Goal: Task Accomplishment & Management: Use online tool/utility

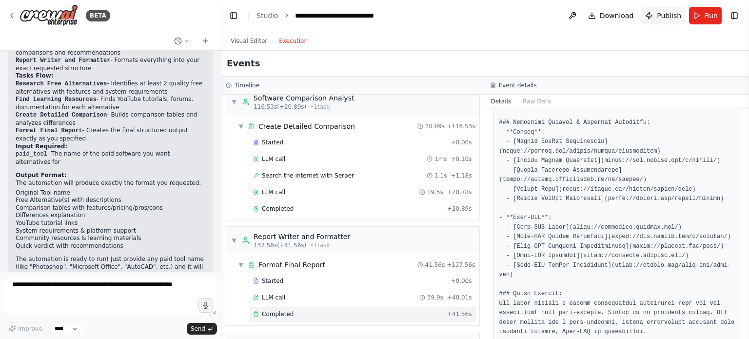
click at [664, 13] on span "Publish" at bounding box center [668, 16] width 24 height 10
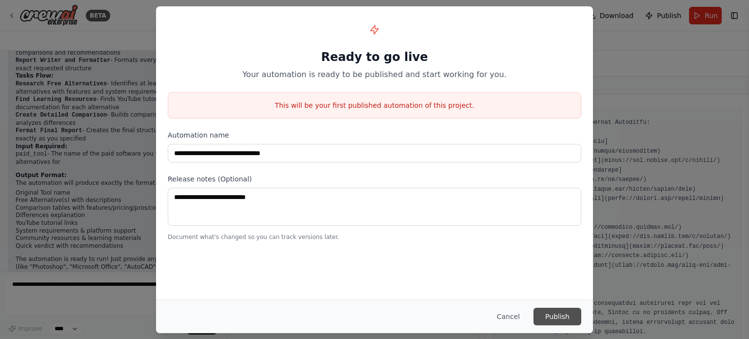
click at [565, 314] on button "Publish" at bounding box center [557, 317] width 48 height 18
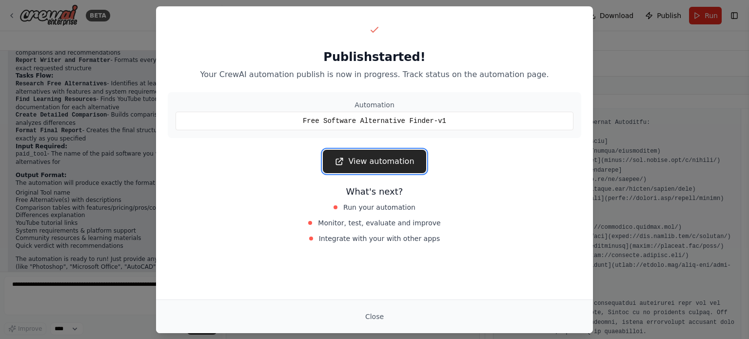
click at [364, 169] on link "View automation" at bounding box center [374, 161] width 103 height 23
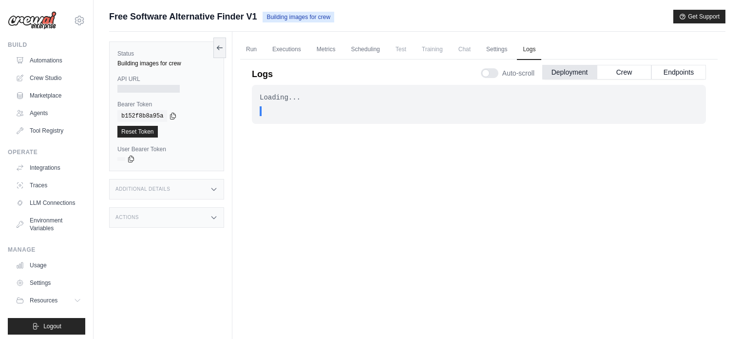
click at [47, 58] on link "Automations" at bounding box center [49, 61] width 74 height 16
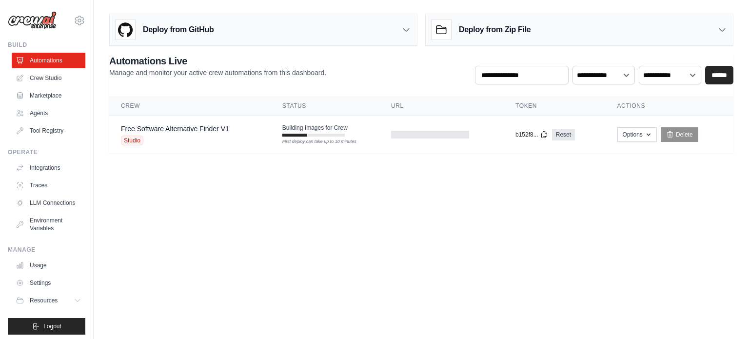
click at [468, 254] on body "somavarapuakash26@gmail.com Settings Build Automations Crew Studio" at bounding box center [374, 169] width 749 height 339
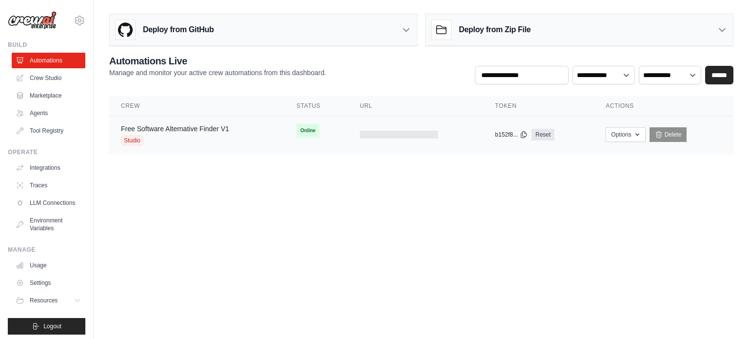
click at [214, 130] on link "Free Software Alternative Finder V1" at bounding box center [175, 129] width 108 height 8
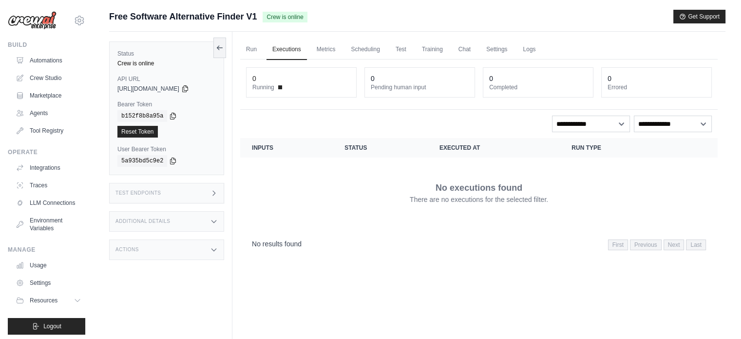
click at [215, 85] on div "https://free-software-alternative-finder-v1-c24db55-9cdbbf4a.crewai.com" at bounding box center [166, 89] width 98 height 8
click at [189, 89] on icon at bounding box center [185, 88] width 8 height 8
click at [200, 143] on div "Status Crew is online API URL copied https://free-software-alternative-finder-v…" at bounding box center [166, 108] width 115 height 134
drag, startPoint x: 115, startPoint y: 76, endPoint x: 199, endPoint y: 95, distance: 86.1
type textarea "**********"
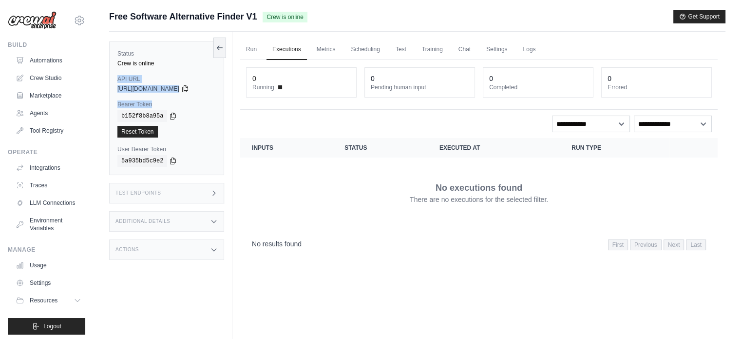
click at [199, 95] on div "Status Crew is online API URL copied https://free-software-alternative-finder-v…" at bounding box center [166, 108] width 115 height 134
click at [143, 103] on label "Bearer Token" at bounding box center [166, 104] width 98 height 8
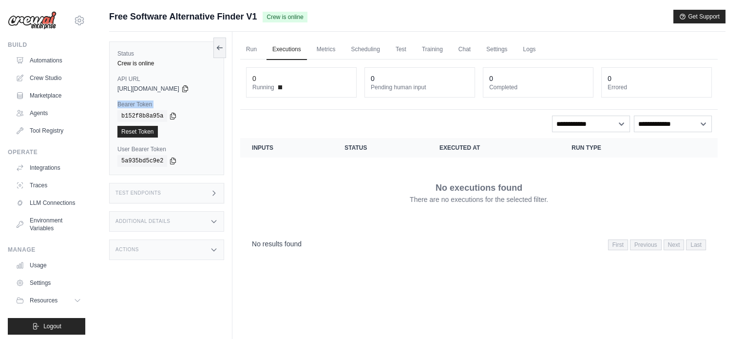
click at [143, 103] on label "Bearer Token" at bounding box center [166, 104] width 98 height 8
click at [173, 115] on icon at bounding box center [173, 116] width 8 height 8
click at [148, 149] on label "User Bearer Token" at bounding box center [166, 149] width 98 height 8
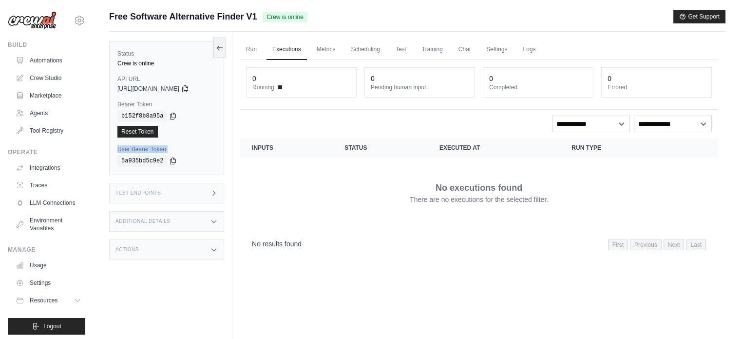
copy div "User Bearer Token"
click at [170, 156] on icon at bounding box center [173, 160] width 8 height 8
click at [187, 115] on div "b152f8b8a95a" at bounding box center [166, 116] width 98 height 12
click at [329, 47] on link "Metrics" at bounding box center [326, 49] width 31 height 20
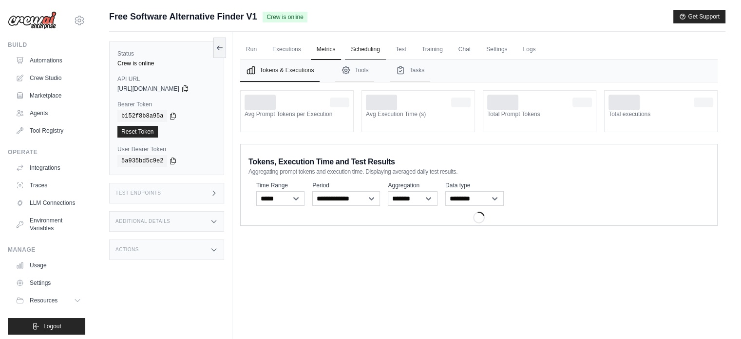
click at [368, 44] on link "Scheduling" at bounding box center [365, 49] width 40 height 20
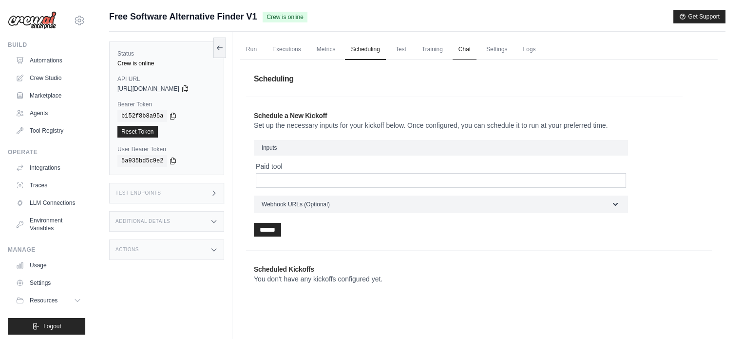
click at [461, 50] on link "Chat" at bounding box center [465, 49] width 24 height 20
click at [532, 47] on link "Logs" at bounding box center [529, 49] width 24 height 20
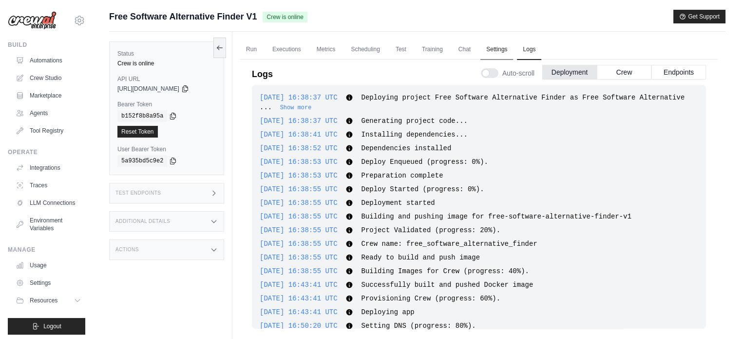
scroll to position [27, 0]
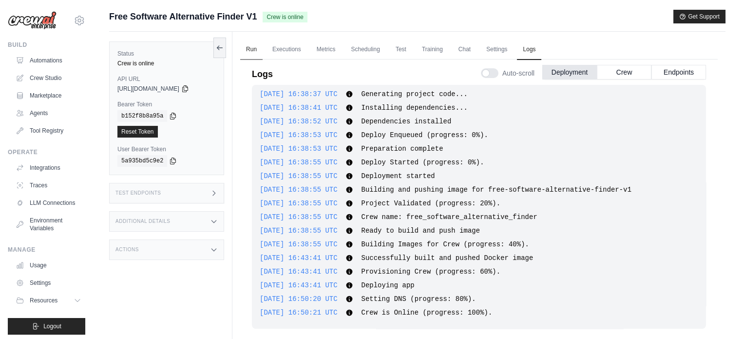
click at [256, 43] on link "Run" at bounding box center [251, 49] width 22 height 20
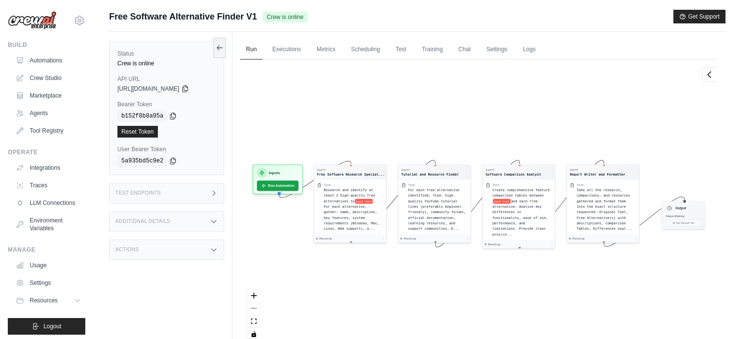
click at [162, 189] on div "Test Endpoints" at bounding box center [166, 193] width 115 height 20
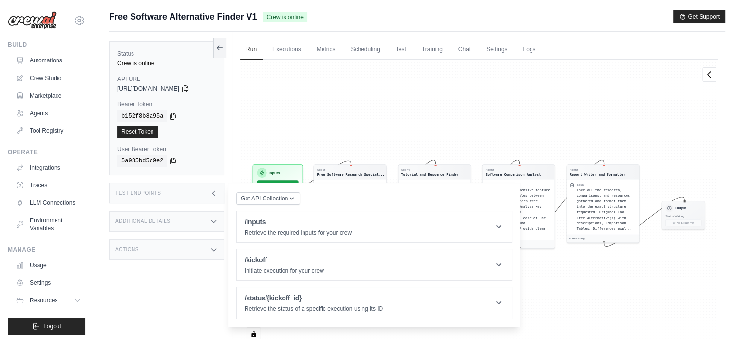
click at [183, 270] on div "Status Crew is online API URL copied https://free-software-alternative-finder-v…" at bounding box center [170, 201] width 123 height 339
click at [281, 148] on div "Agent Free Software Research Special... Task Research and identify at least 2 h…" at bounding box center [479, 203] width 478 height 288
click at [210, 137] on div "Reset Token" at bounding box center [166, 132] width 98 height 12
click at [253, 204] on div "Get API Collection" at bounding box center [268, 198] width 64 height 14
click at [296, 199] on button "Get API Collection" at bounding box center [268, 198] width 64 height 13
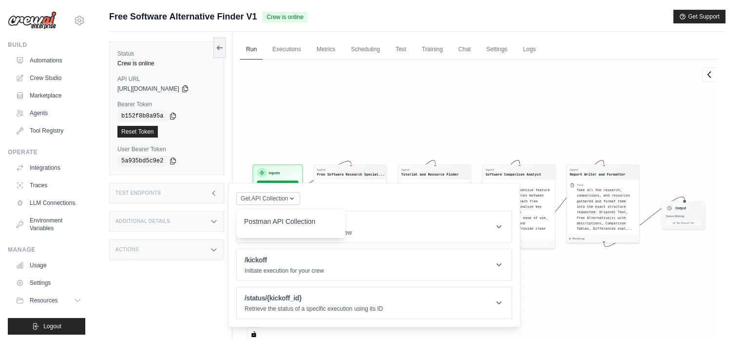
click at [298, 216] on div "Postman API Collection" at bounding box center [291, 224] width 94 height 16
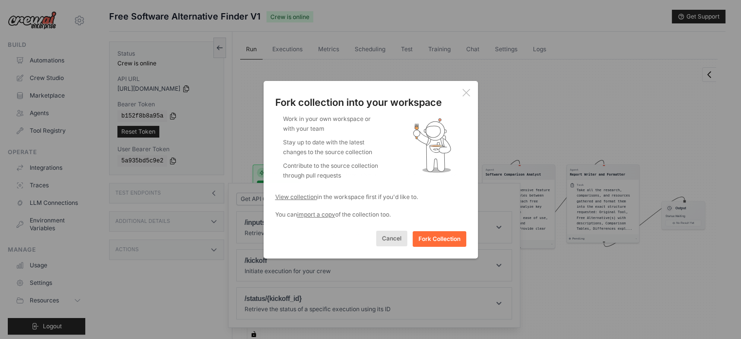
click at [389, 241] on button "Cancel" at bounding box center [391, 239] width 31 height 16
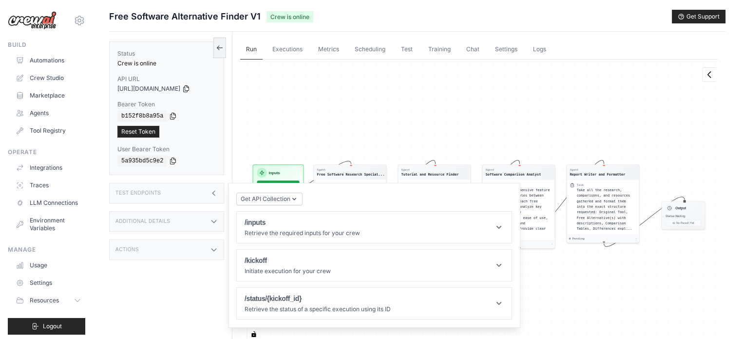
click at [469, 59] on div "Agent Free Software Research Special... Task Research and identify at least 2 h…" at bounding box center [479, 203] width 478 height 288
click at [503, 54] on link "Settings" at bounding box center [506, 49] width 34 height 20
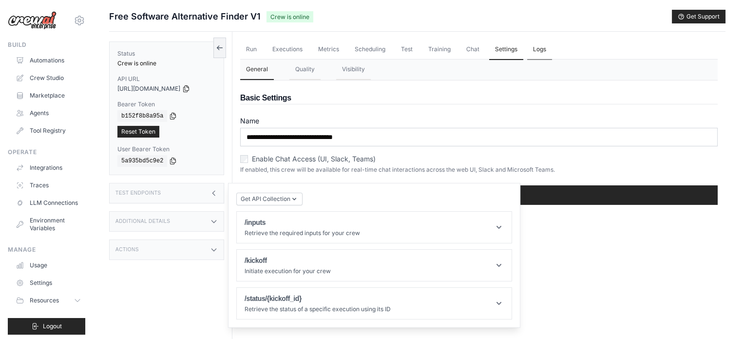
click at [527, 56] on link "Logs" at bounding box center [539, 49] width 25 height 20
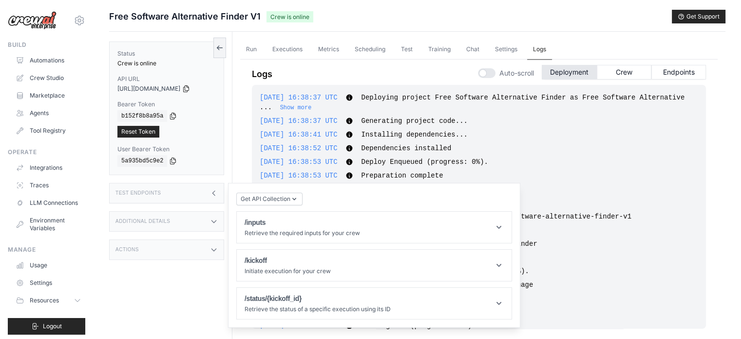
scroll to position [27, 0]
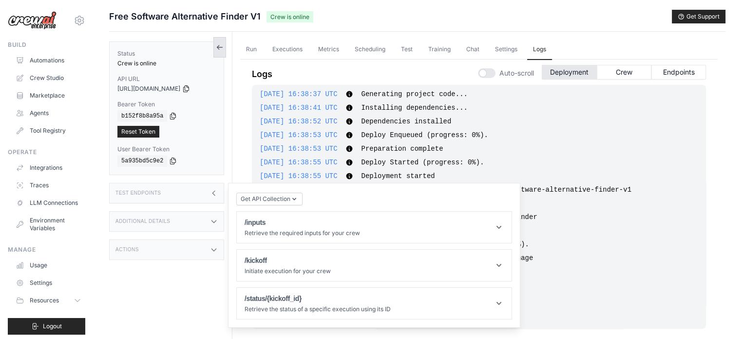
click at [216, 51] on button at bounding box center [219, 47] width 13 height 20
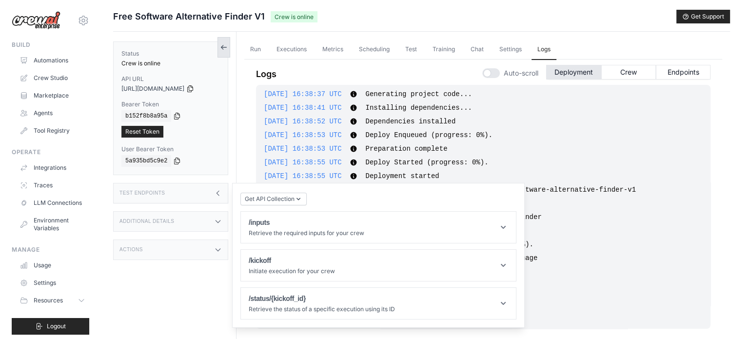
scroll to position [17, 0]
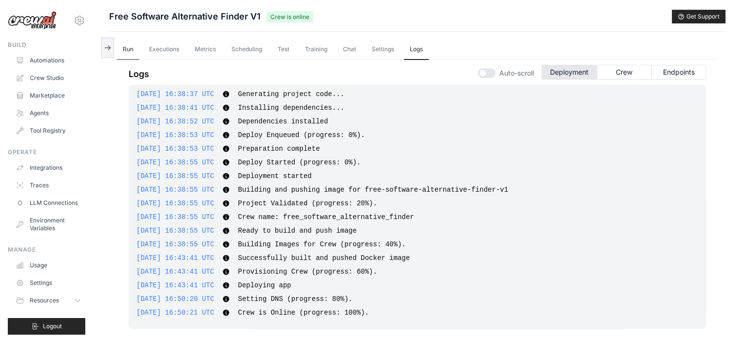
click at [124, 50] on link "Run" at bounding box center [128, 49] width 22 height 20
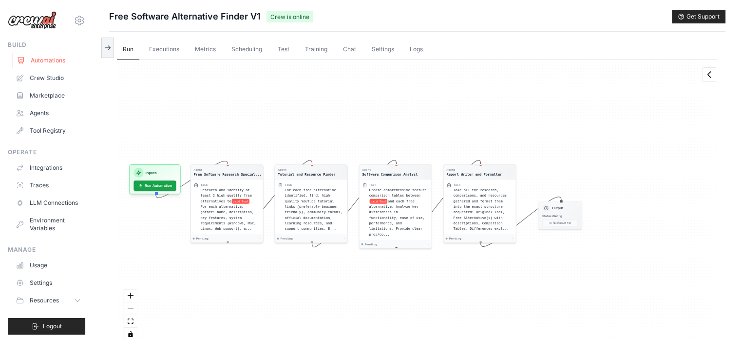
click at [70, 57] on link "Automations" at bounding box center [50, 61] width 74 height 16
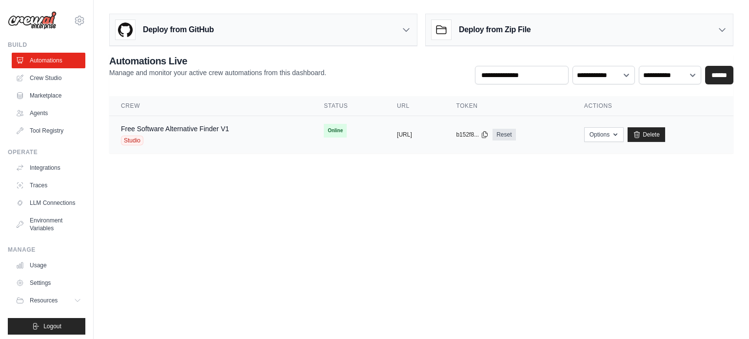
click at [175, 133] on div "Free Software Alternative Finder V1" at bounding box center [175, 129] width 108 height 10
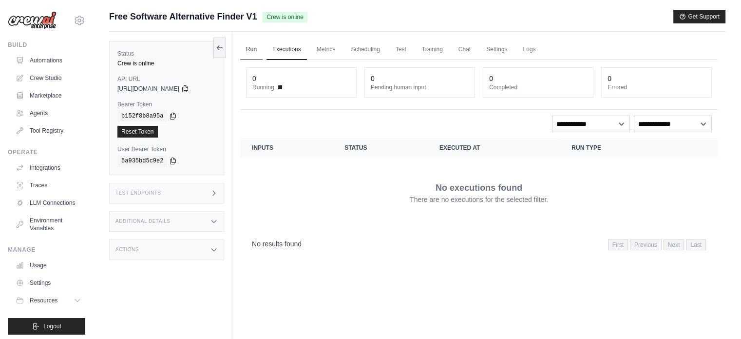
click at [259, 53] on link "Run" at bounding box center [251, 49] width 22 height 20
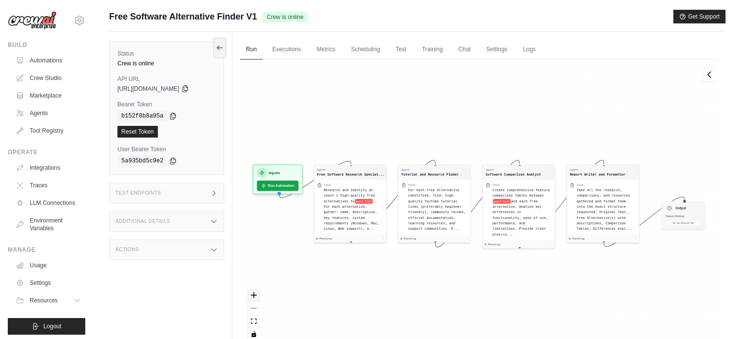
click at [257, 295] on button "zoom in" at bounding box center [254, 295] width 13 height 13
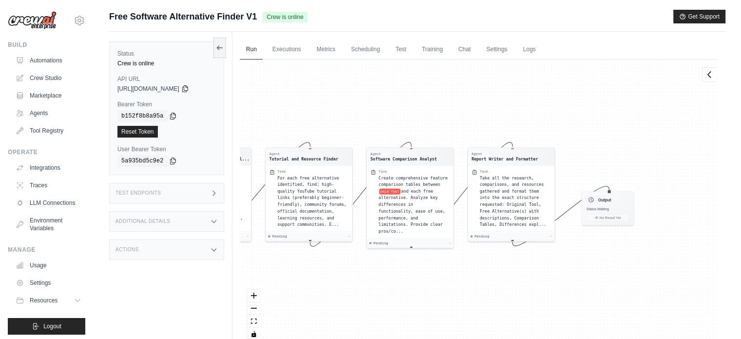
drag, startPoint x: 499, startPoint y: 282, endPoint x: 383, endPoint y: 272, distance: 116.8
click at [383, 272] on div "Agent Free Software Research Special... Task Research and identify at least 2 h…" at bounding box center [479, 203] width 478 height 288
click at [47, 273] on link "Usage" at bounding box center [50, 265] width 74 height 16
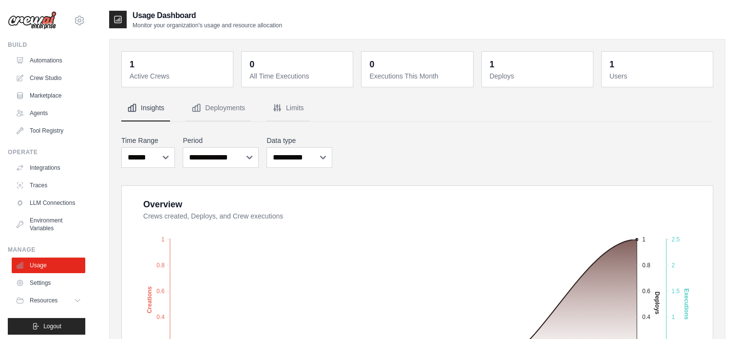
drag, startPoint x: 119, startPoint y: 237, endPoint x: 119, endPoint y: 225, distance: 12.7
click at [31, 57] on link "Automations" at bounding box center [50, 61] width 74 height 16
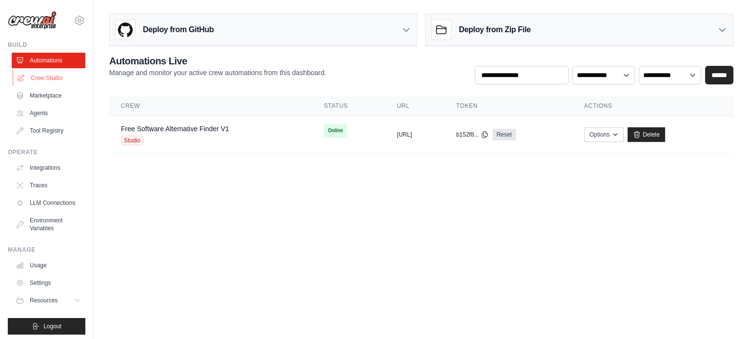
click at [34, 72] on link "Crew Studio" at bounding box center [50, 78] width 74 height 16
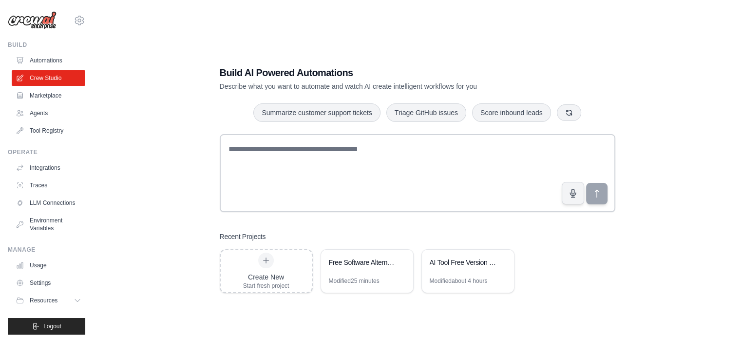
click at [351, 274] on div "Free Software Alternative Finder" at bounding box center [367, 263] width 92 height 27
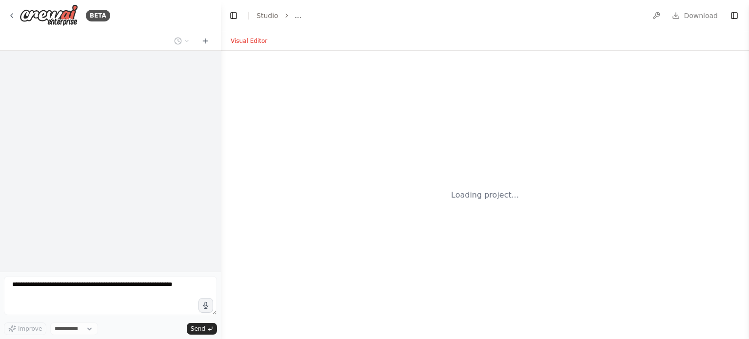
select select "****"
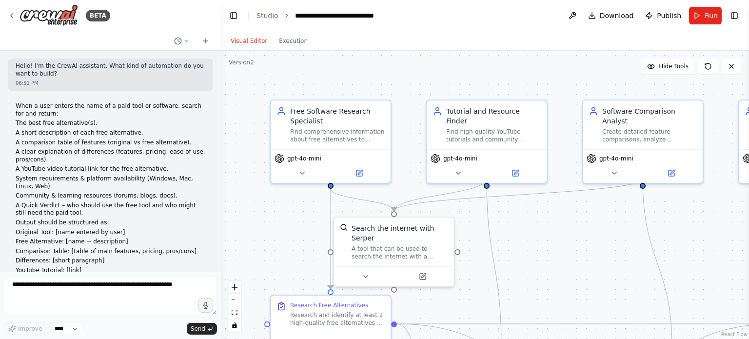
scroll to position [1584, 0]
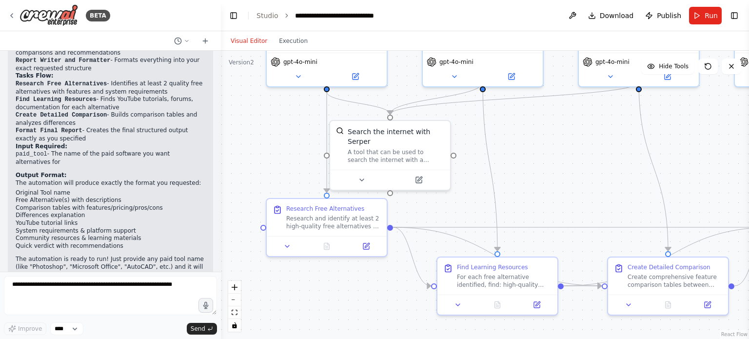
drag, startPoint x: 272, startPoint y: 237, endPoint x: 269, endPoint y: 141, distance: 96.6
click at [269, 141] on div ".deletable-edge-delete-btn { width: 20px; height: 20px; border: 0px solid #ffff…" at bounding box center [485, 195] width 528 height 288
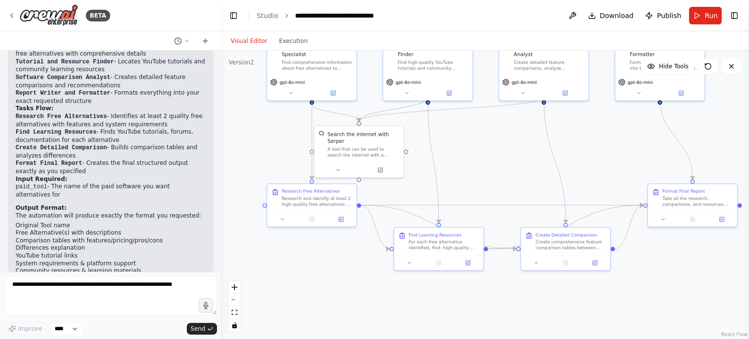
scroll to position [1536, 0]
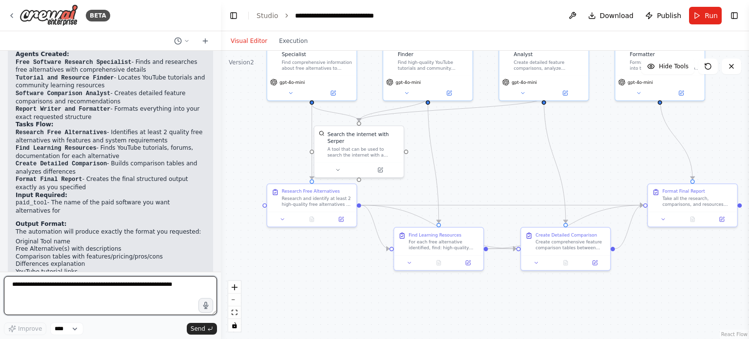
click at [107, 286] on textarea at bounding box center [110, 295] width 213 height 39
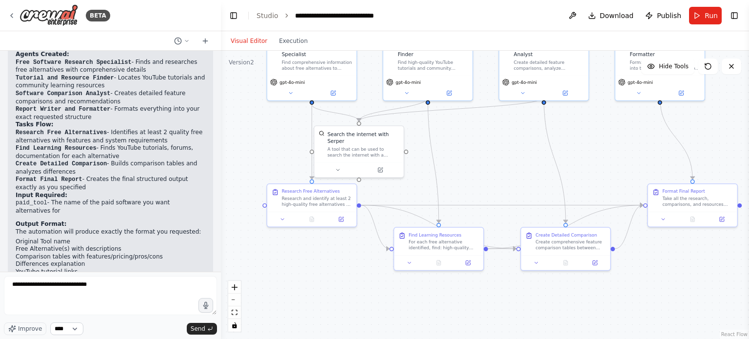
drag, startPoint x: 67, startPoint y: 337, endPoint x: 75, endPoint y: 332, distance: 9.9
click at [75, 332] on form "**********" at bounding box center [110, 304] width 221 height 67
click at [75, 332] on select "****" at bounding box center [66, 328] width 33 height 13
click at [65, 328] on select "****" at bounding box center [66, 328] width 33 height 13
click at [76, 327] on select "****" at bounding box center [66, 328] width 33 height 13
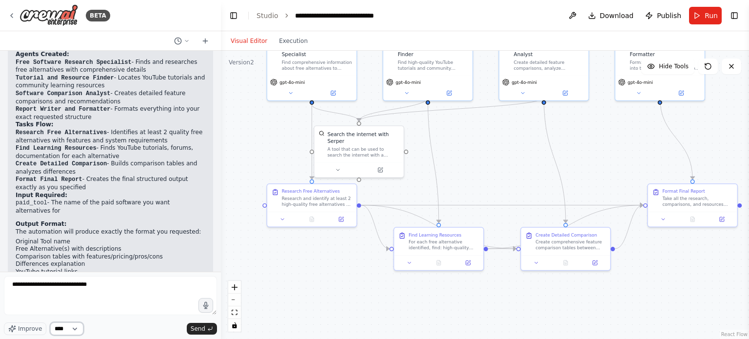
click at [50, 322] on select "****" at bounding box center [66, 328] width 33 height 13
click at [61, 334] on select "****" at bounding box center [66, 328] width 33 height 13
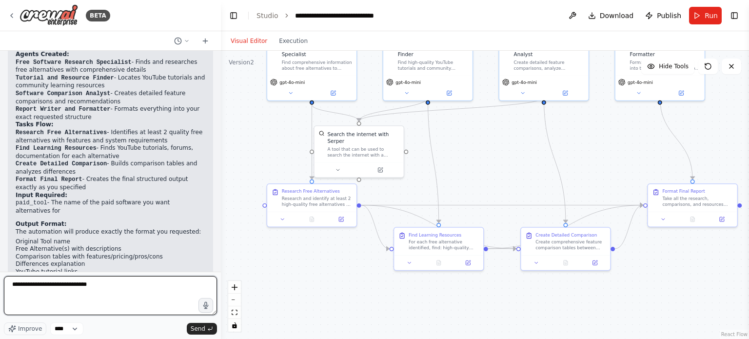
click at [109, 284] on textarea "**********" at bounding box center [110, 295] width 213 height 39
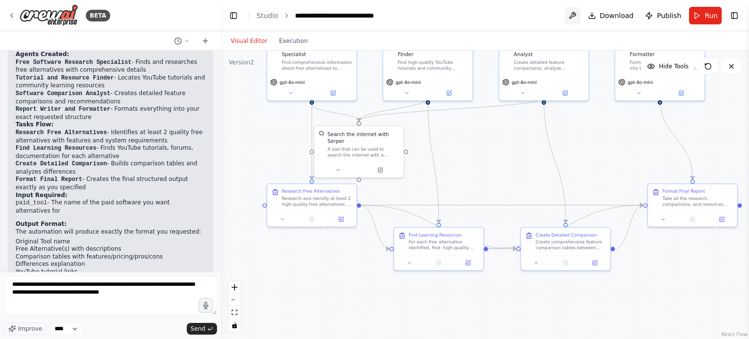
click at [580, 13] on button at bounding box center [572, 16] width 16 height 18
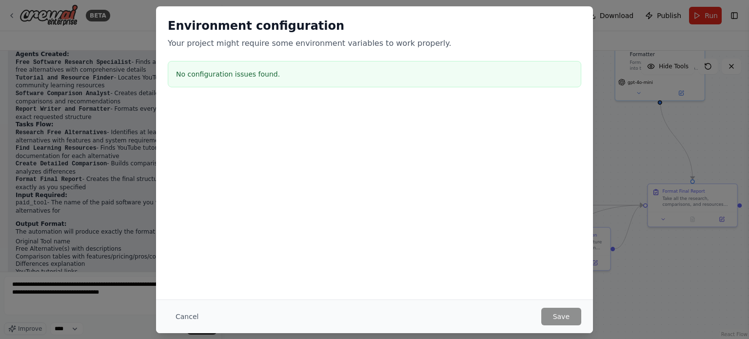
click at [638, 125] on div "Environment configuration Your project might require some environment variables…" at bounding box center [374, 169] width 749 height 339
click at [617, 21] on div "Environment configuration Your project might require some environment variables…" at bounding box center [374, 169] width 749 height 339
click at [193, 313] on button "Cancel" at bounding box center [187, 317] width 39 height 18
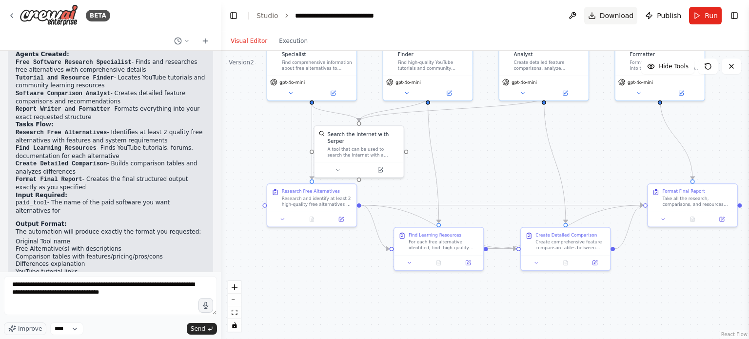
click at [606, 12] on span "Download" at bounding box center [616, 16] width 34 height 10
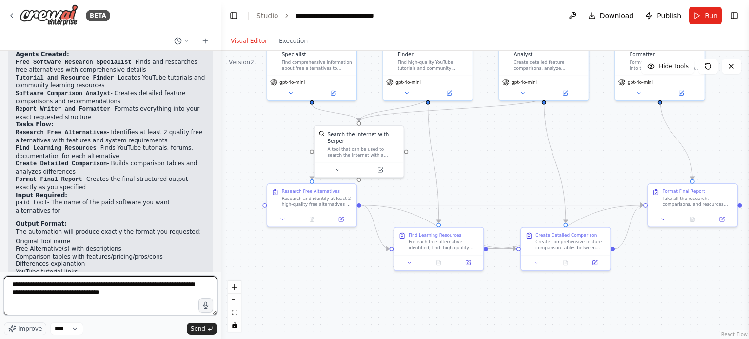
click at [140, 296] on textarea "**********" at bounding box center [110, 295] width 213 height 39
type textarea "**********"
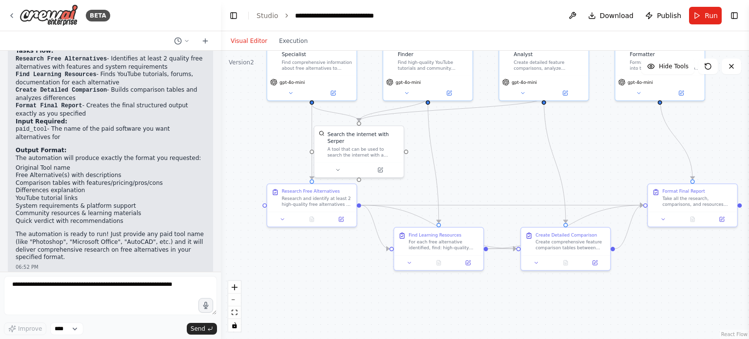
scroll to position [1657, 0]
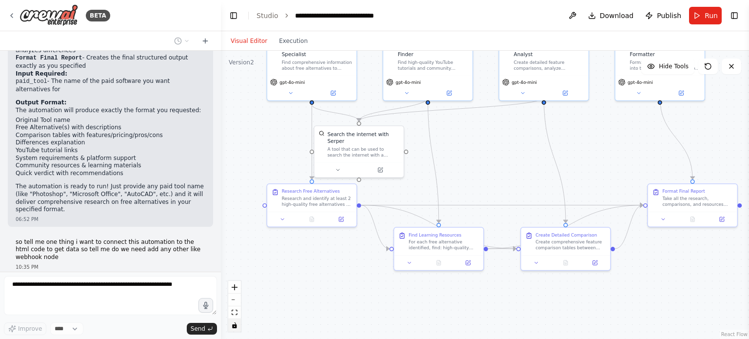
click at [232, 327] on icon "toggle interactivity" at bounding box center [234, 325] width 4 height 6
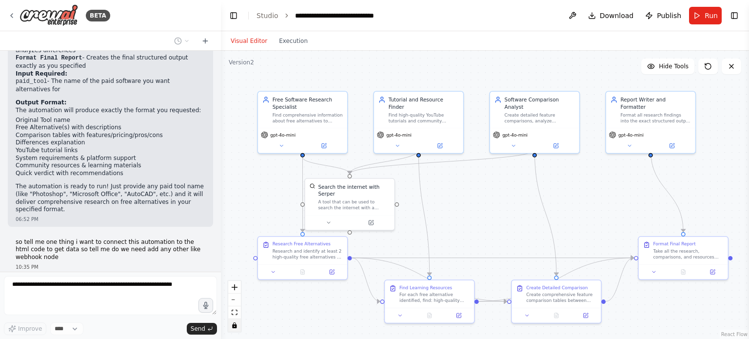
drag, startPoint x: 250, startPoint y: 153, endPoint x: 240, endPoint y: 206, distance: 53.4
click at [240, 206] on div ".deletable-edge-delete-btn { width: 20px; height: 20px; border: 0px solid #ffff…" at bounding box center [485, 195] width 528 height 288
click at [732, 73] on button at bounding box center [730, 66] width 19 height 16
click at [732, 59] on button at bounding box center [730, 66] width 19 height 16
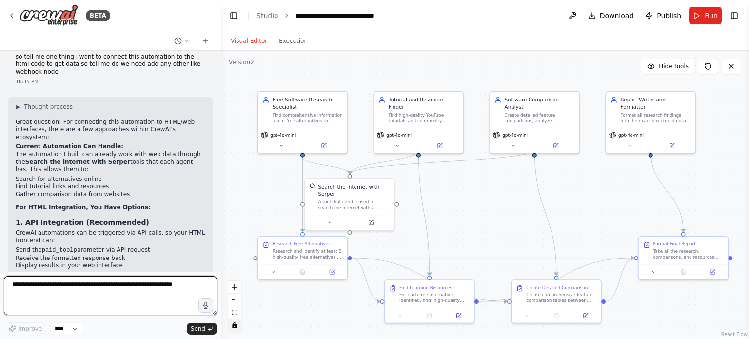
scroll to position [1841, 0]
click at [99, 280] on textarea at bounding box center [110, 295] width 213 height 39
type textarea "**********"
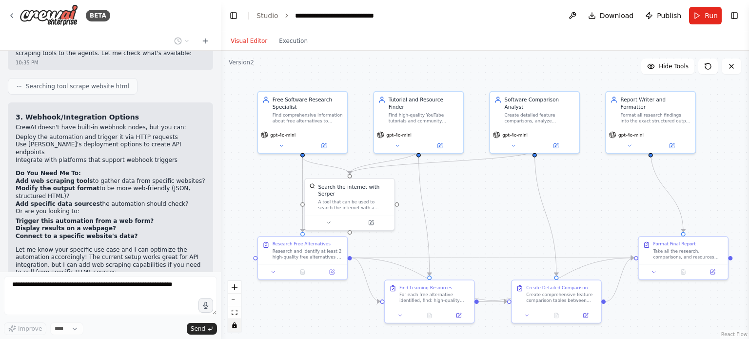
scroll to position [2120, 0]
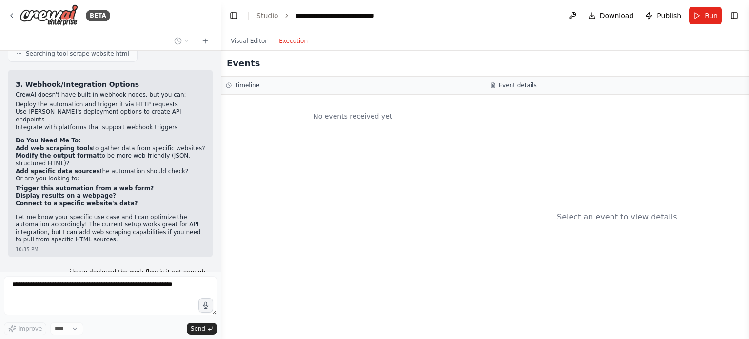
click at [301, 39] on button "Execution" at bounding box center [293, 41] width 40 height 12
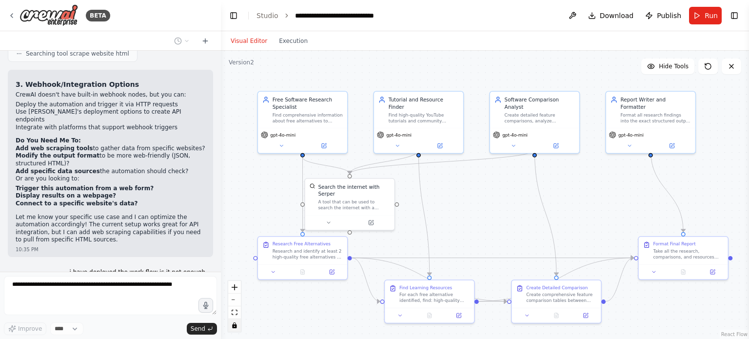
click at [259, 40] on button "Visual Editor" at bounding box center [249, 41] width 48 height 12
click at [267, 13] on link "Studio" at bounding box center [267, 16] width 22 height 8
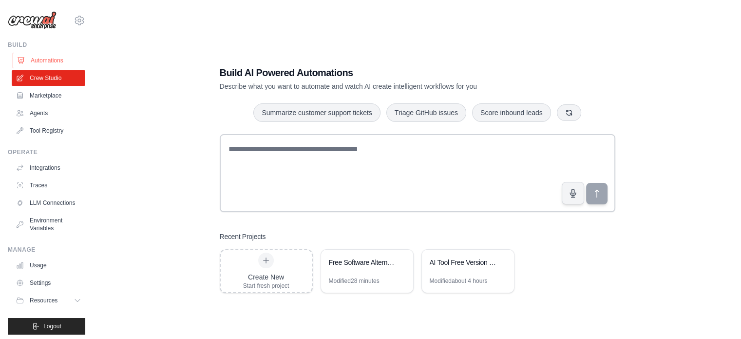
click at [51, 63] on link "Automations" at bounding box center [50, 61] width 74 height 16
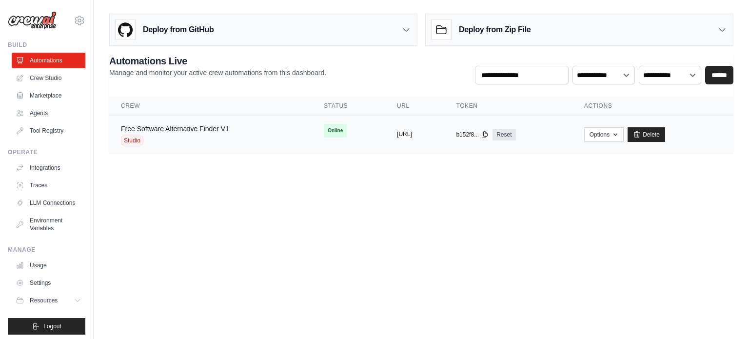
click at [397, 137] on button "[URL]" at bounding box center [404, 134] width 15 height 8
click at [231, 136] on div "Free Software Alternative Finder V1 Studio" at bounding box center [210, 134] width 179 height 21
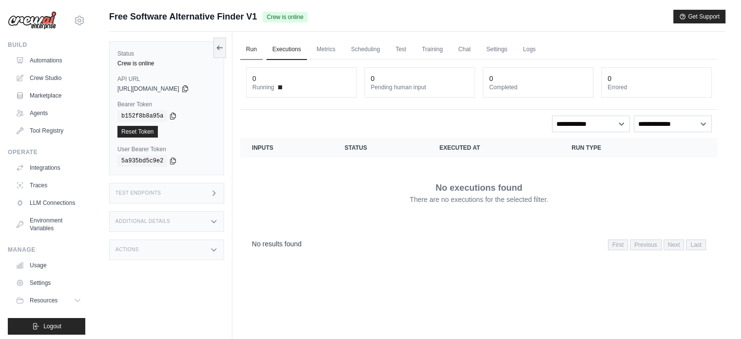
click at [249, 51] on link "Run" at bounding box center [251, 49] width 22 height 20
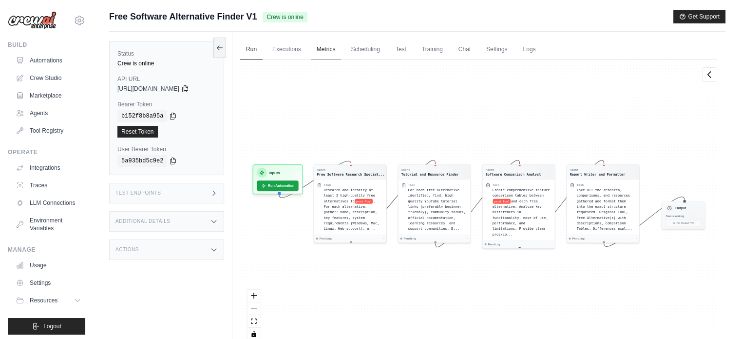
click at [338, 52] on link "Metrics" at bounding box center [326, 49] width 31 height 20
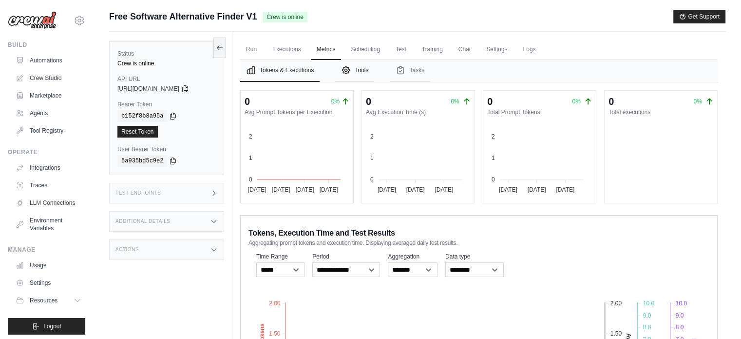
click at [365, 73] on button "Tools" at bounding box center [354, 70] width 39 height 22
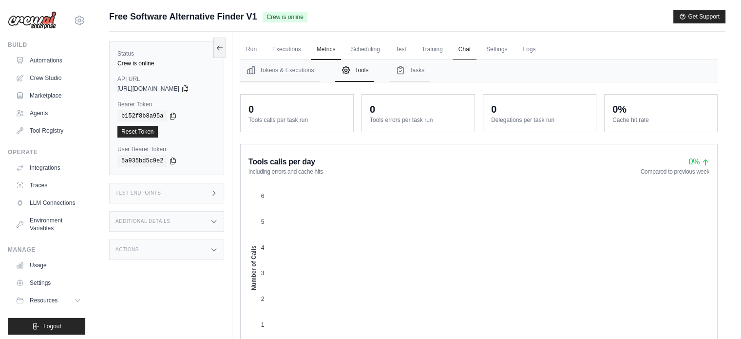
click at [464, 45] on link "Chat" at bounding box center [465, 49] width 24 height 20
click at [54, 123] on link "Tool Registry" at bounding box center [50, 131] width 74 height 16
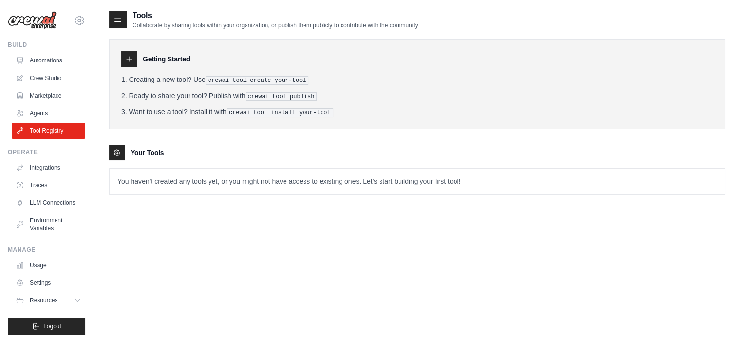
click at [124, 21] on div at bounding box center [118, 20] width 18 height 18
click at [38, 116] on link "Agents" at bounding box center [50, 113] width 74 height 16
click at [52, 164] on link "Integrations" at bounding box center [50, 168] width 74 height 16
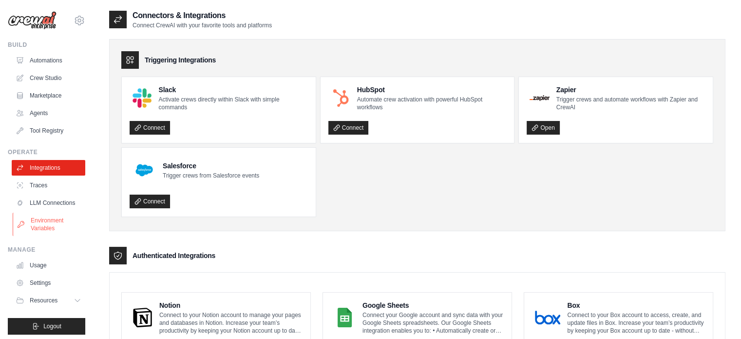
click at [56, 232] on link "Environment Variables" at bounding box center [50, 223] width 74 height 23
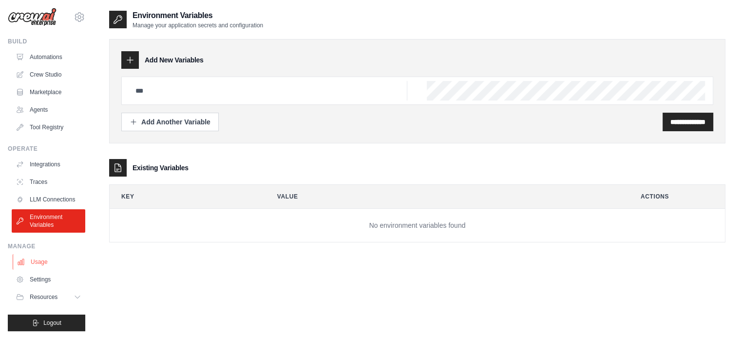
click at [53, 264] on link "Usage" at bounding box center [50, 262] width 74 height 16
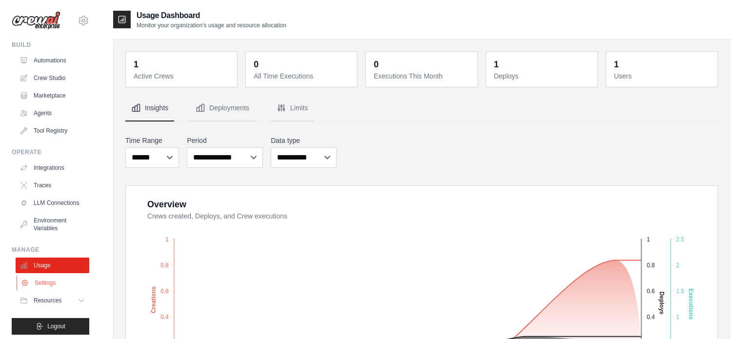
scroll to position [11, 0]
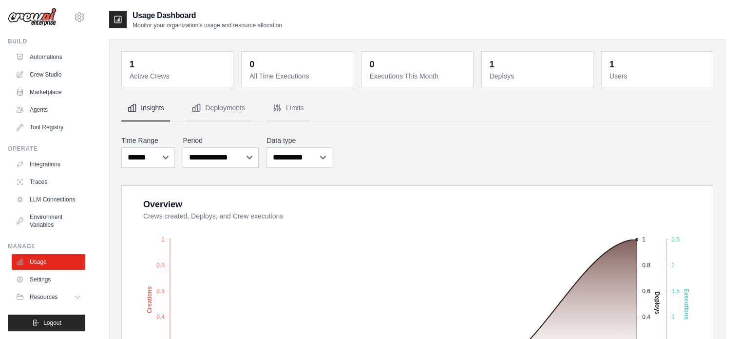
click at [164, 77] on dt "Active Crews" at bounding box center [178, 76] width 97 height 10
click at [47, 57] on link "Automations" at bounding box center [50, 57] width 74 height 16
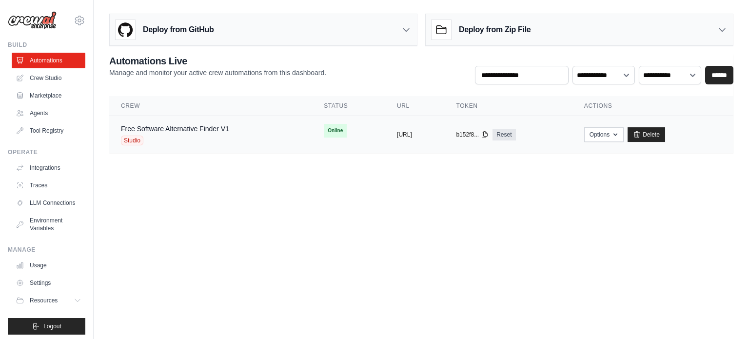
click at [336, 134] on td "Online" at bounding box center [348, 130] width 73 height 29
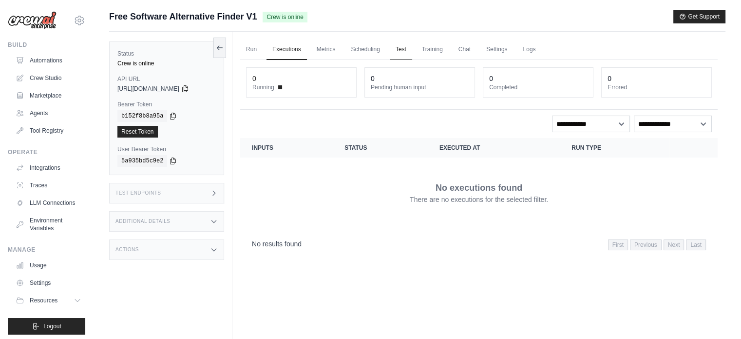
click at [393, 46] on link "Test" at bounding box center [401, 49] width 22 height 20
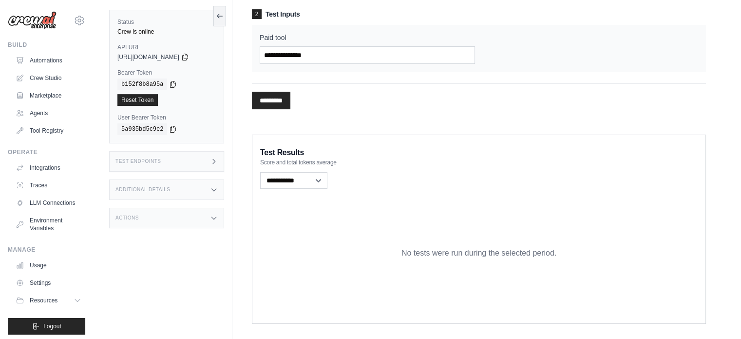
scroll to position [177, 0]
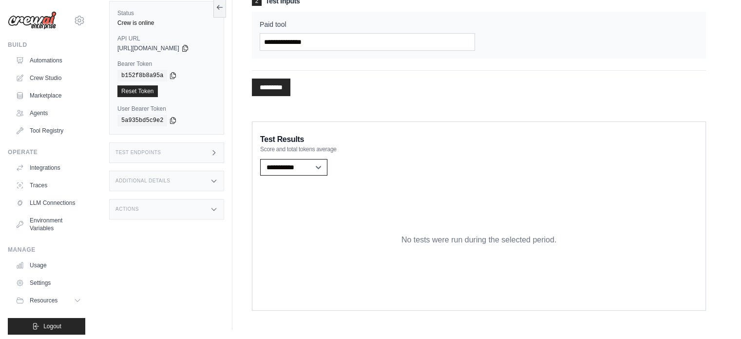
click at [311, 165] on select "**********" at bounding box center [293, 167] width 67 height 17
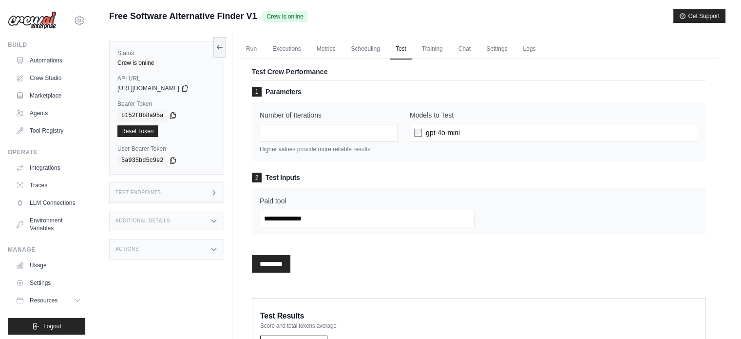
scroll to position [0, 0]
click at [265, 57] on div "Test Crew Performance 1 Parameters Number of Iterations * Higher values provide…" at bounding box center [479, 173] width 478 height 239
click at [259, 56] on link "Run" at bounding box center [251, 49] width 22 height 20
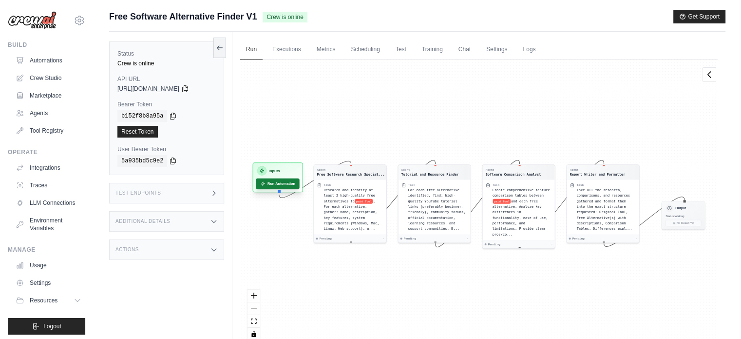
click at [281, 183] on button "Run Automation" at bounding box center [277, 183] width 43 height 11
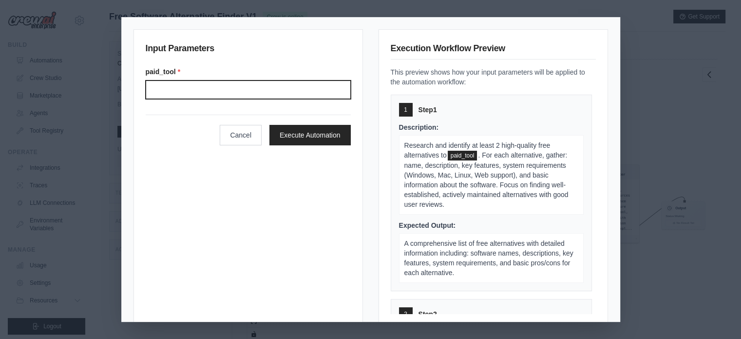
click at [262, 95] on input "Paid tool" at bounding box center [248, 89] width 205 height 19
type input "*********"
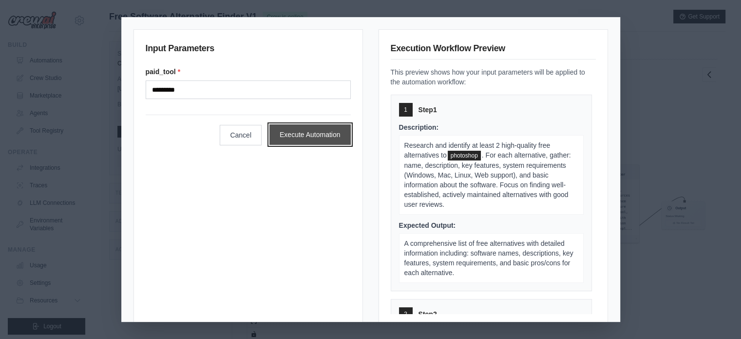
click at [303, 124] on button "Execute Automation" at bounding box center [310, 134] width 81 height 20
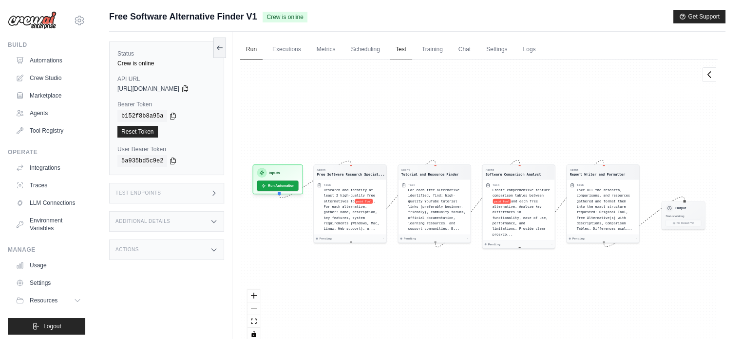
click at [395, 51] on link "Test" at bounding box center [401, 49] width 22 height 20
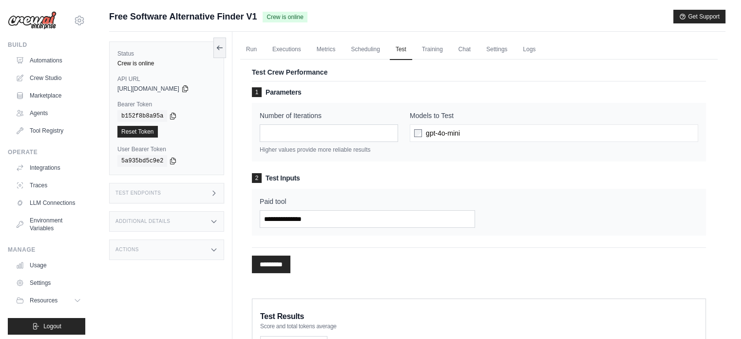
scroll to position [70, 0]
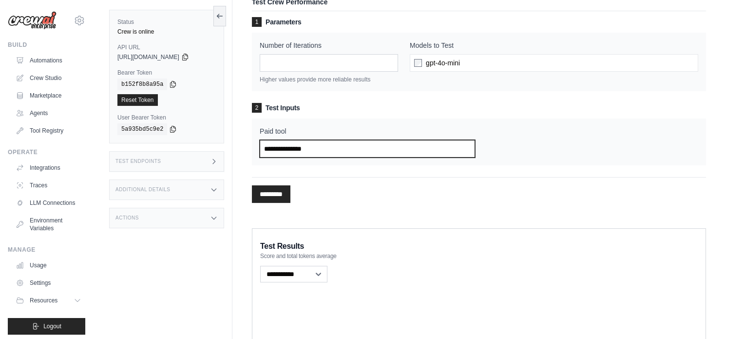
click at [343, 144] on input "Paid tool" at bounding box center [367, 149] width 215 height 18
type input "**********"
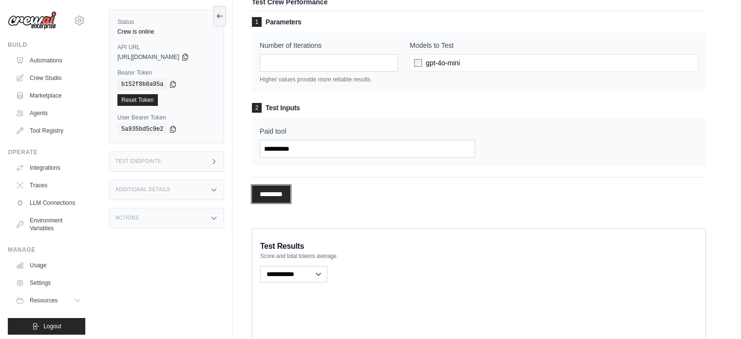
click at [287, 189] on input "*********" at bounding box center [271, 194] width 39 height 18
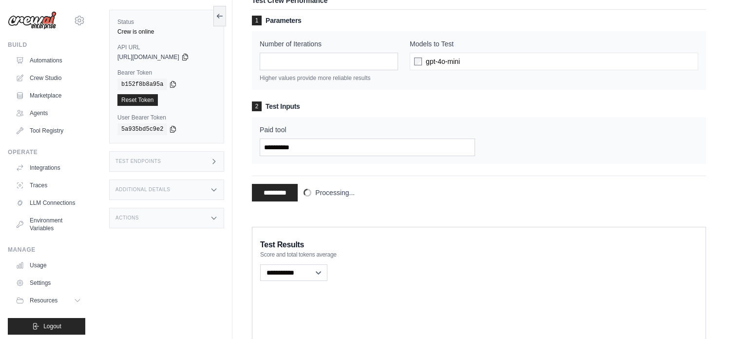
scroll to position [76, 0]
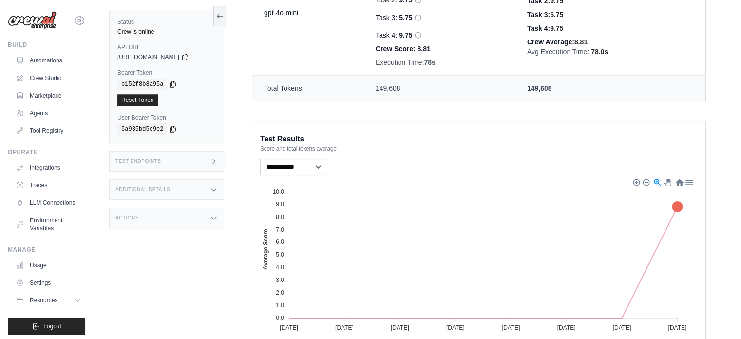
scroll to position [445, 0]
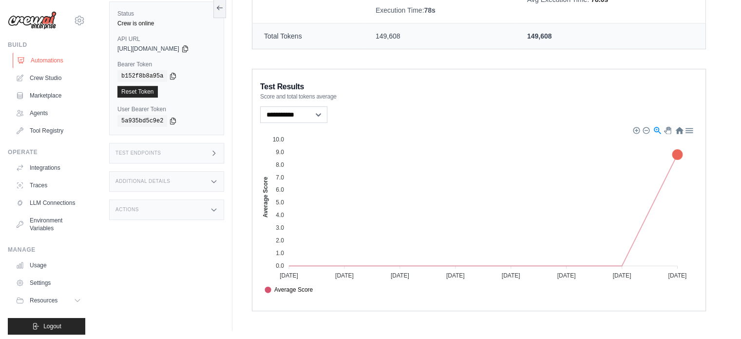
click at [46, 64] on link "Automations" at bounding box center [50, 61] width 74 height 16
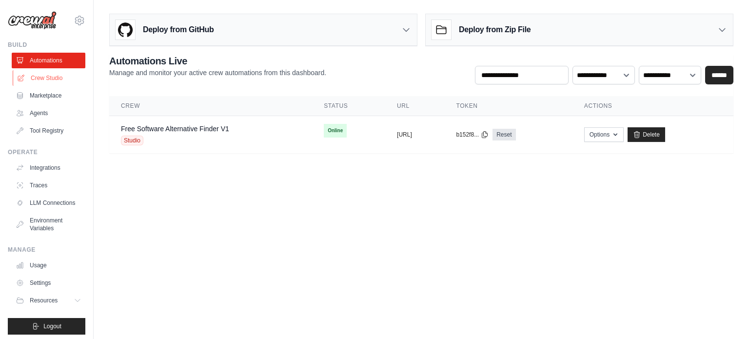
click at [51, 75] on link "Crew Studio" at bounding box center [50, 78] width 74 height 16
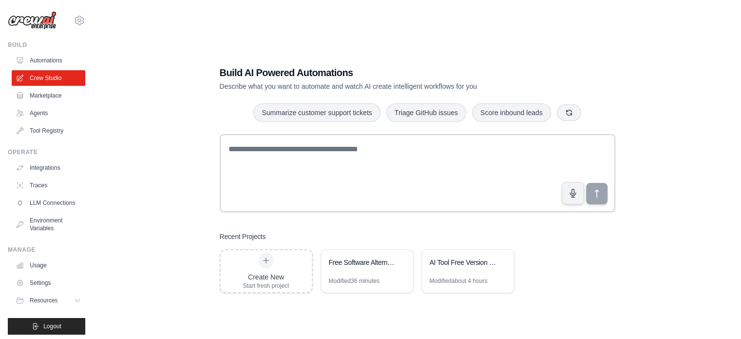
scroll to position [896, 0]
click at [375, 268] on div "Free Software Alternative Finder" at bounding box center [362, 263] width 67 height 12
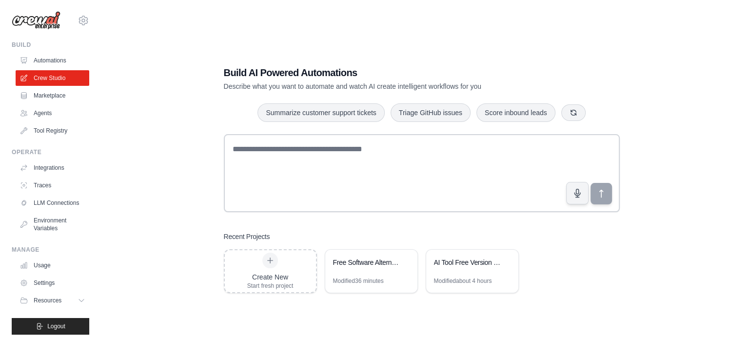
scroll to position [0, 0]
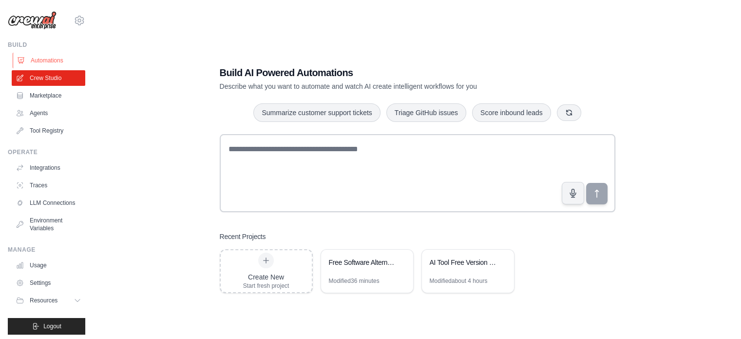
click at [64, 62] on link "Automations" at bounding box center [50, 61] width 74 height 16
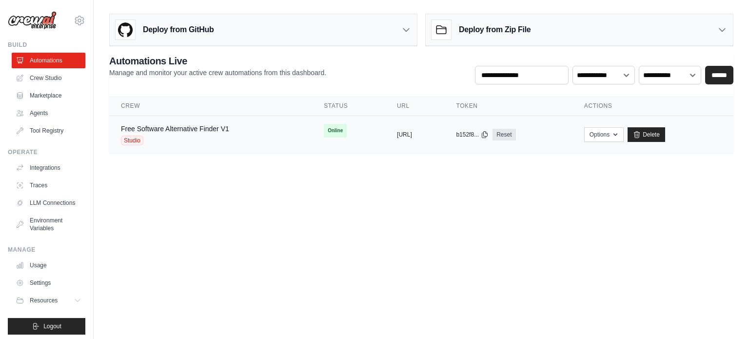
click at [254, 131] on div "Free Software Alternative Finder V1 Studio" at bounding box center [210, 134] width 179 height 21
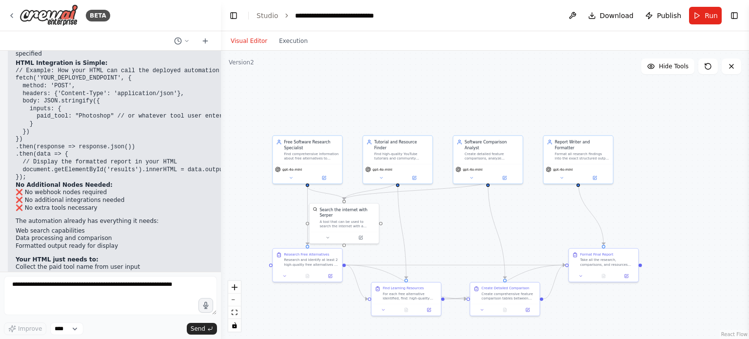
drag, startPoint x: 272, startPoint y: 318, endPoint x: 261, endPoint y: 300, distance: 21.6
click at [261, 300] on div ".deletable-edge-delete-btn { width: 20px; height: 20px; border: 0px solid #ffff…" at bounding box center [485, 195] width 528 height 288
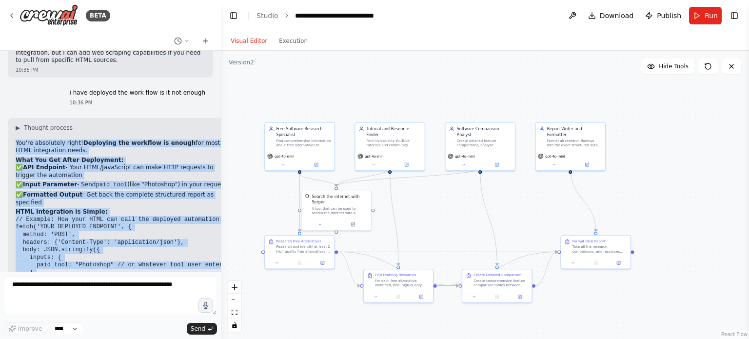
scroll to position [2448, 0]
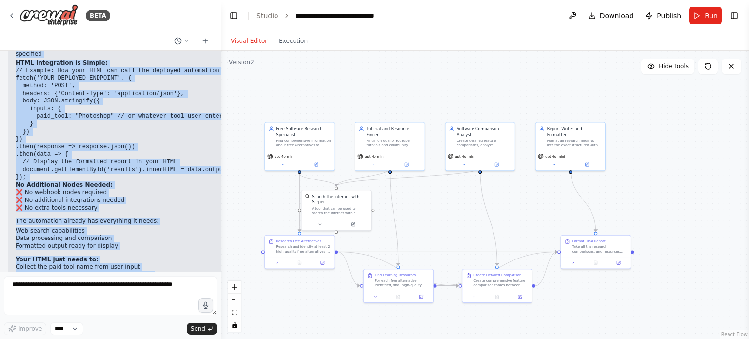
drag, startPoint x: 12, startPoint y: 89, endPoint x: 166, endPoint y: 261, distance: 231.2
type textarea "**********"
click at [166, 261] on div "▶ Thought process You're absolutely right! Deploying the workflow is enough for…" at bounding box center [123, 145] width 230 height 353
copy div "You're absolutely right! Deploying the workflow is enough for most HTML integra…"
click at [122, 196] on li "❌ No additional integrations needed" at bounding box center [123, 200] width 214 height 8
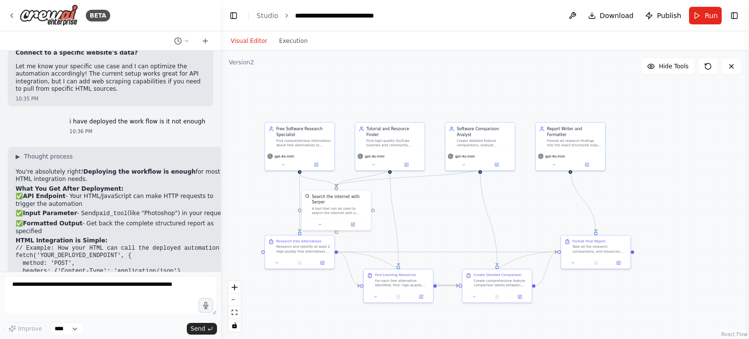
scroll to position [2270, 0]
click at [15, 13] on icon at bounding box center [12, 16] width 8 height 8
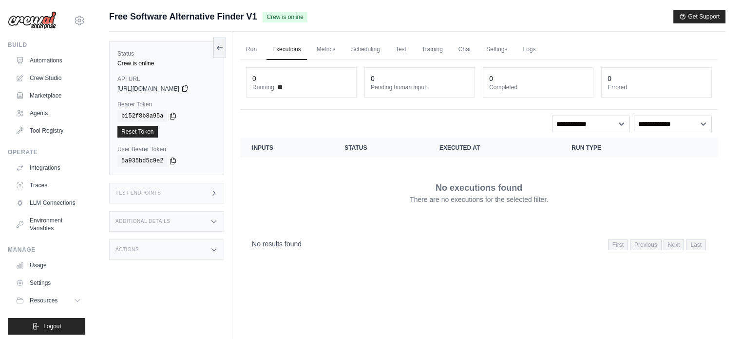
click at [189, 84] on icon at bounding box center [185, 88] width 8 height 8
click at [213, 194] on icon at bounding box center [214, 193] width 2 height 4
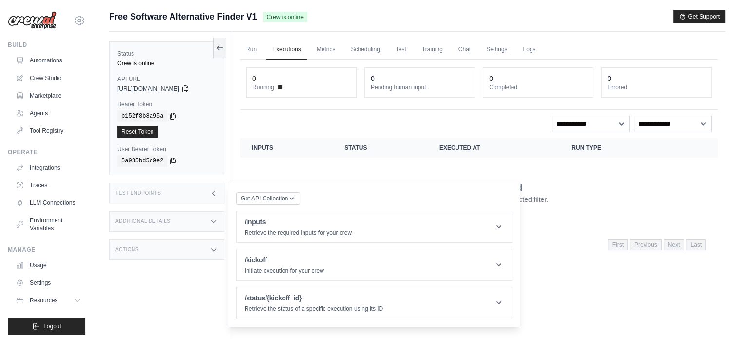
click at [209, 219] on div "Additional Details" at bounding box center [166, 221] width 115 height 20
click at [216, 193] on icon at bounding box center [214, 193] width 8 height 8
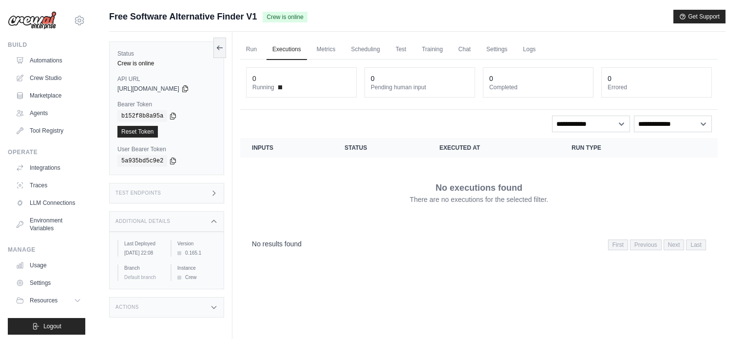
click at [213, 311] on icon at bounding box center [214, 307] width 8 height 8
click at [202, 216] on div "Additional Details" at bounding box center [166, 221] width 115 height 20
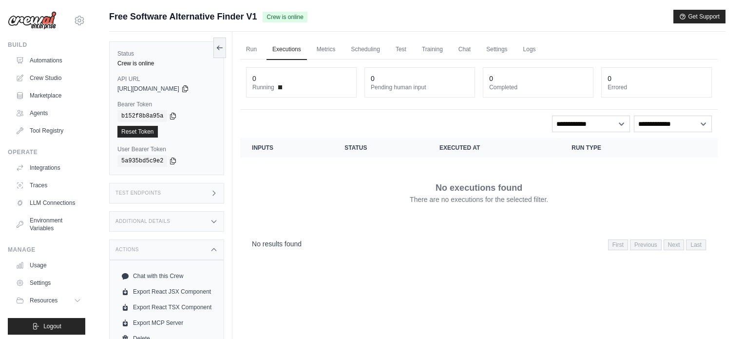
scroll to position [41, 0]
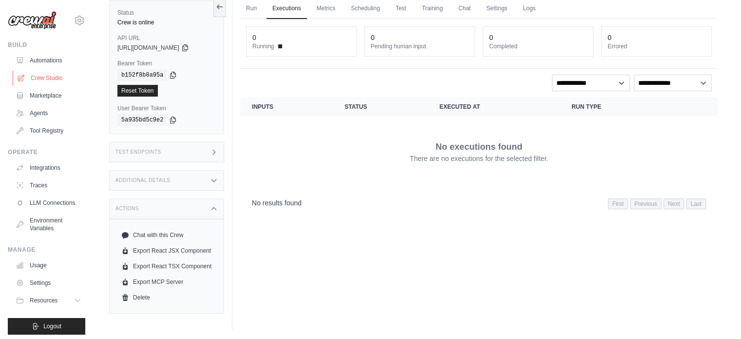
click at [46, 76] on link "Crew Studio" at bounding box center [50, 78] width 74 height 16
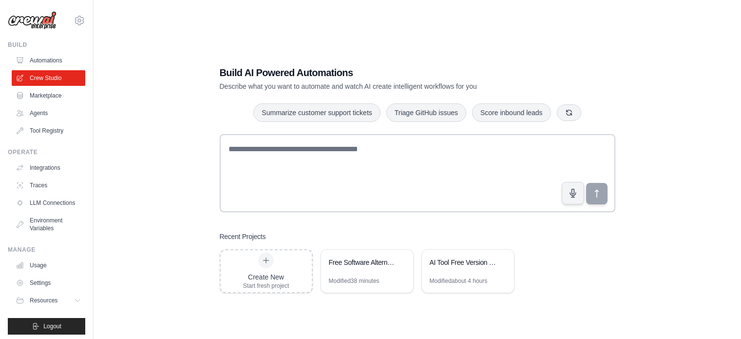
click at [352, 270] on div "Free Software Alternative Finder" at bounding box center [367, 263] width 92 height 27
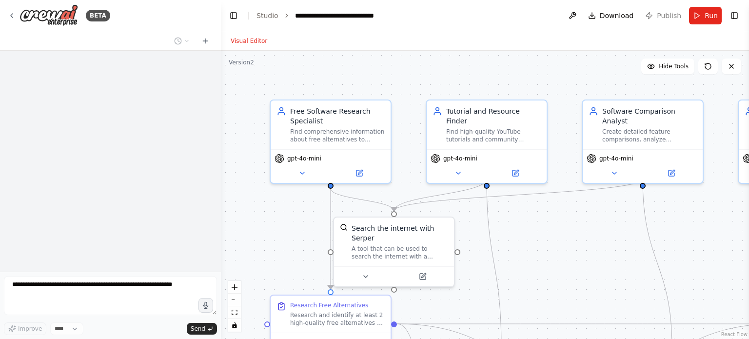
click at [128, 286] on textarea at bounding box center [110, 295] width 213 height 39
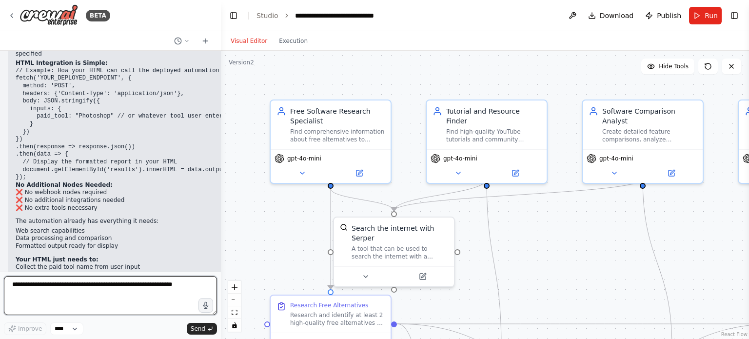
click at [128, 286] on textarea at bounding box center [110, 295] width 213 height 39
paste textarea "**********"
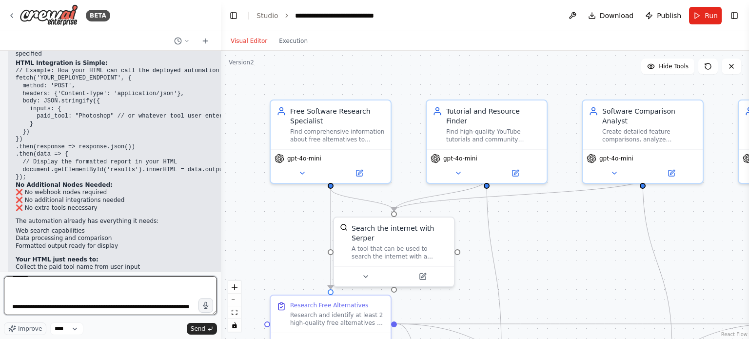
scroll to position [3116, 0]
type textarea "**********"
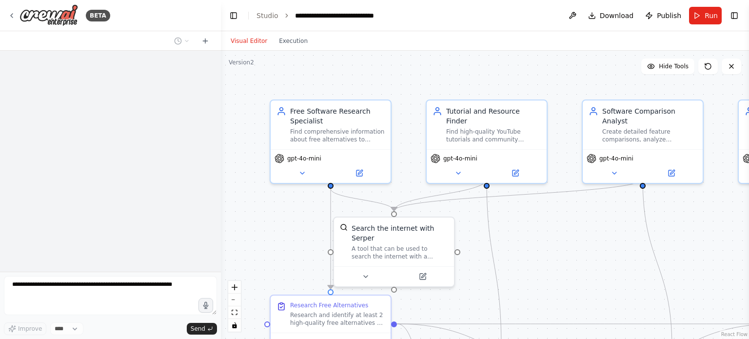
scroll to position [3785, 0]
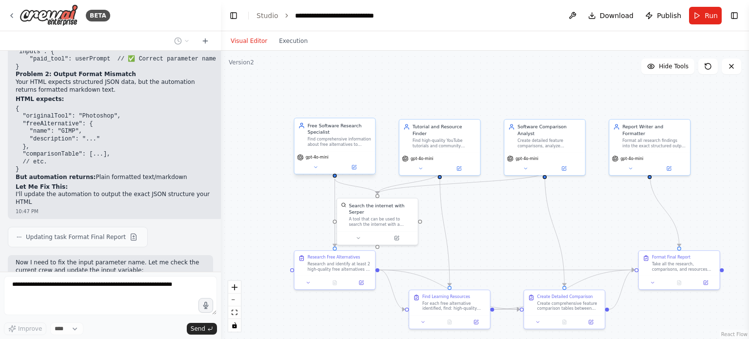
scroll to position [5133, 0]
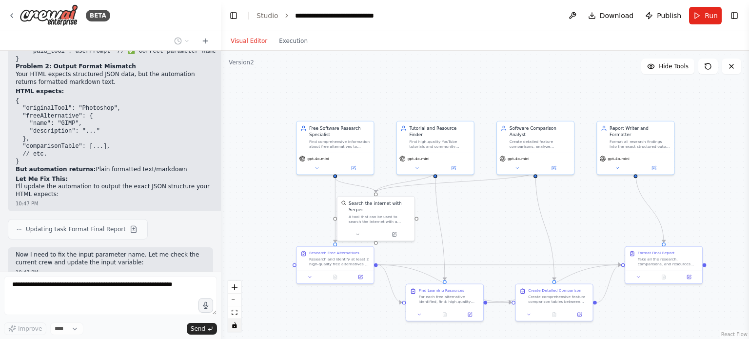
click at [234, 326] on icon "toggle interactivity" at bounding box center [234, 325] width 6 height 6
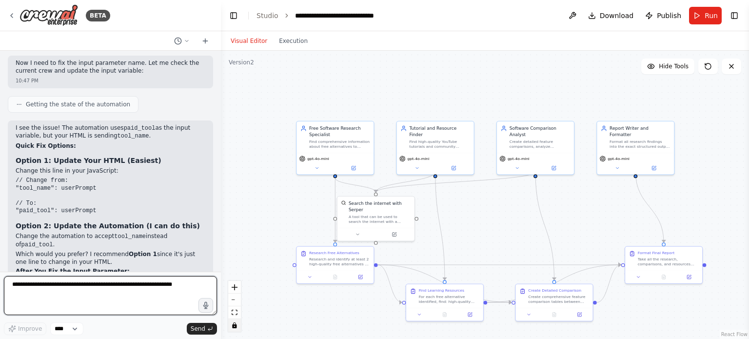
scroll to position [5368, 0]
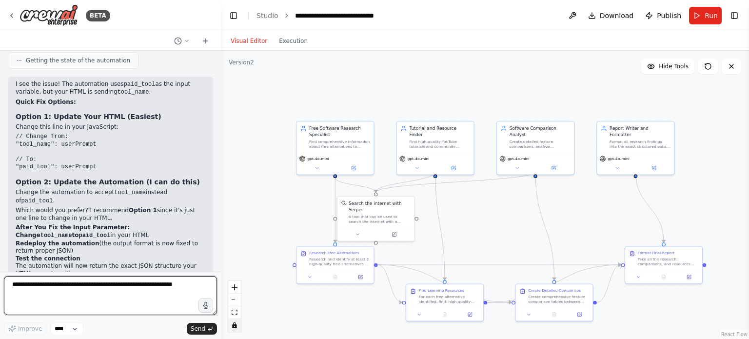
click at [72, 280] on textarea at bounding box center [110, 295] width 213 height 39
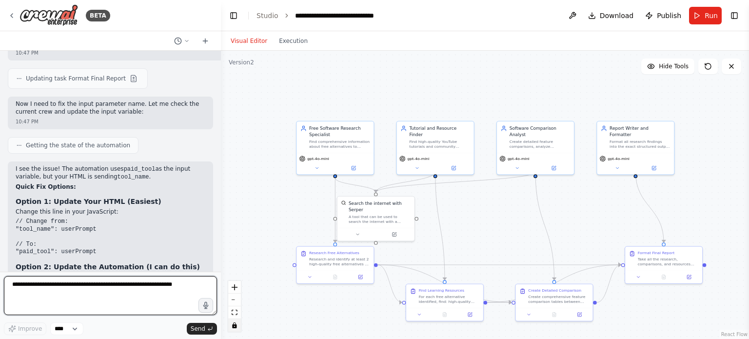
scroll to position [5282, 0]
type textarea "*"
type textarea "**********"
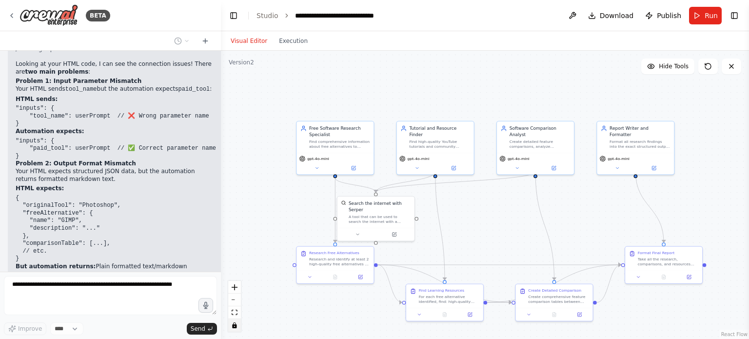
scroll to position [5035, 0]
click at [109, 195] on pre "{ "originalTool": "Photoshop", "freeAlternative": { "name": "GIMP", "descriptio…" at bounding box center [116, 229] width 200 height 68
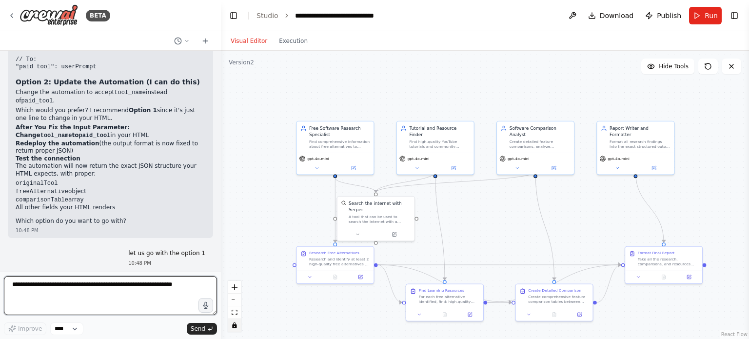
drag, startPoint x: 13, startPoint y: 137, endPoint x: 158, endPoint y: 234, distance: 174.2
click at [158, 234] on div "Hello! I'm the CrewAI assistant. What kind of automation do you want to build? …" at bounding box center [110, 161] width 221 height 221
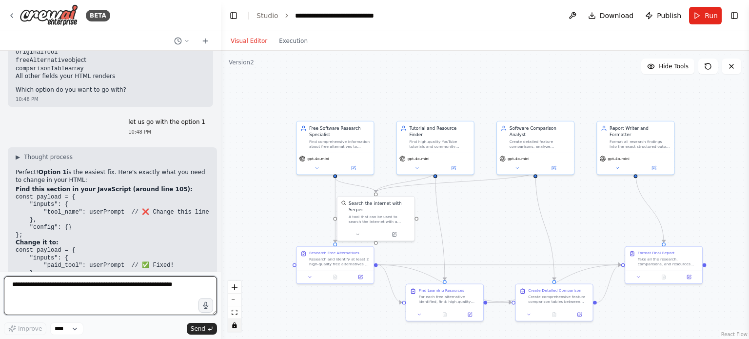
scroll to position [5599, 0]
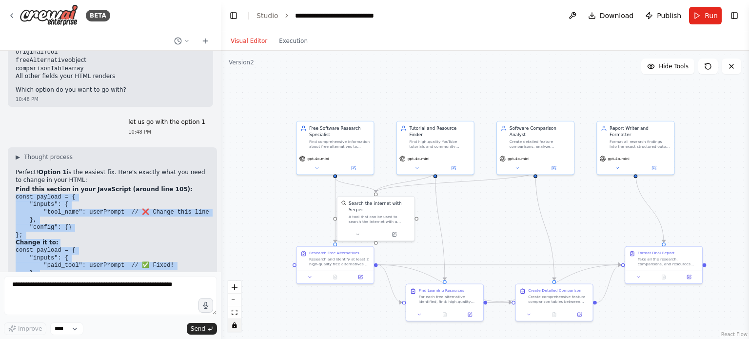
drag, startPoint x: 16, startPoint y: 120, endPoint x: 69, endPoint y: 214, distance: 108.3
click at [69, 214] on div "▶ Thought process Perfect! Option 1 is the easiest fix. Here's exactly what you…" at bounding box center [112, 292] width 193 height 279
copy div "const payload = { "inputs": { "tool_name": userPrompt // ❌ Change this line }, …"
click at [84, 193] on pre "const payload = { "inputs": { "tool_name": userPrompt // ❌ Change this line }, …" at bounding box center [112, 216] width 193 height 46
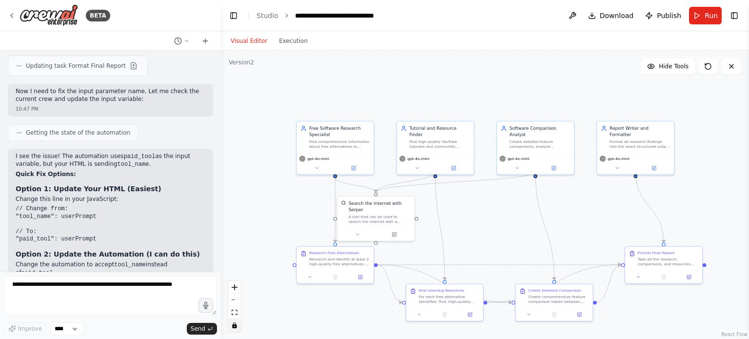
scroll to position [5283, 0]
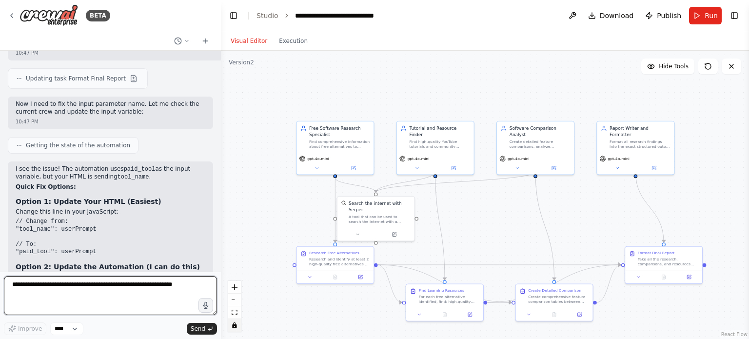
click at [133, 292] on textarea at bounding box center [110, 295] width 213 height 39
paste textarea "**********"
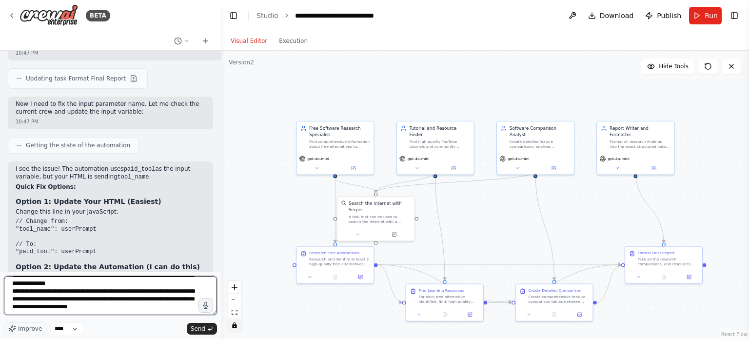
scroll to position [449, 0]
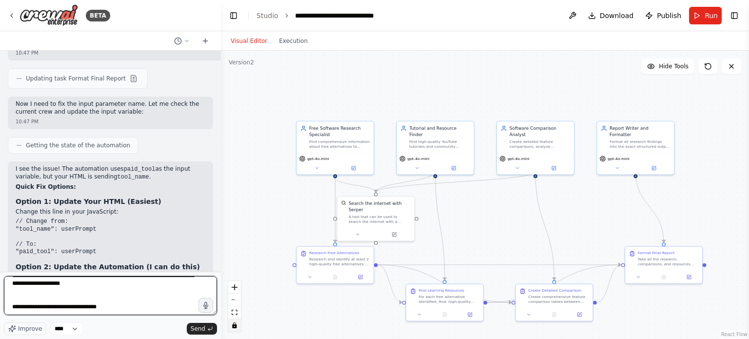
type textarea "**********"
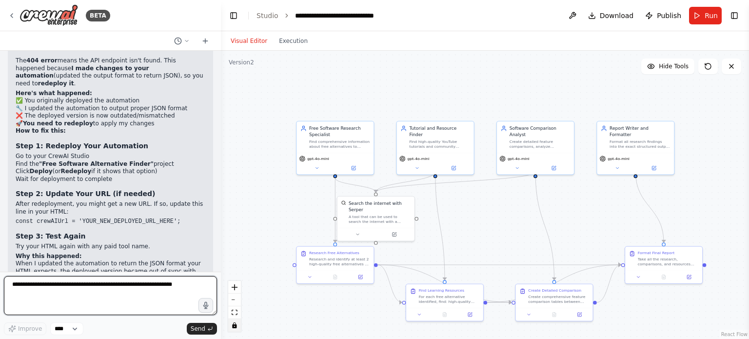
scroll to position [6410, 0]
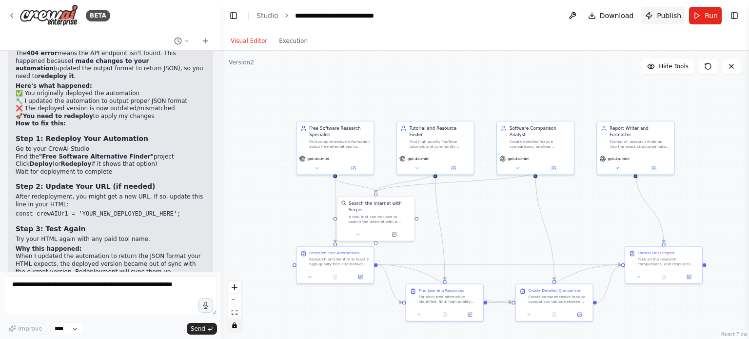
click at [665, 12] on span "Publish" at bounding box center [668, 16] width 24 height 10
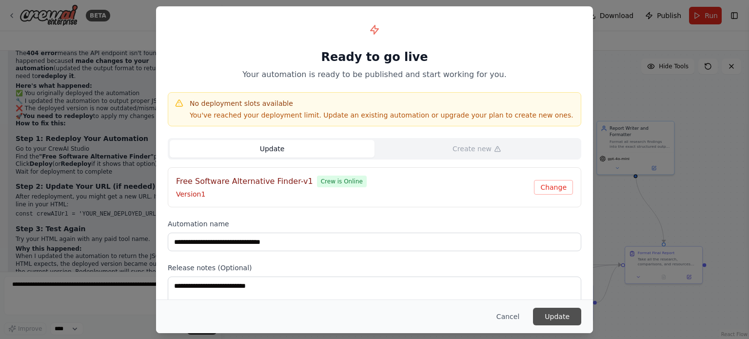
click at [550, 309] on button "Update" at bounding box center [557, 317] width 48 height 18
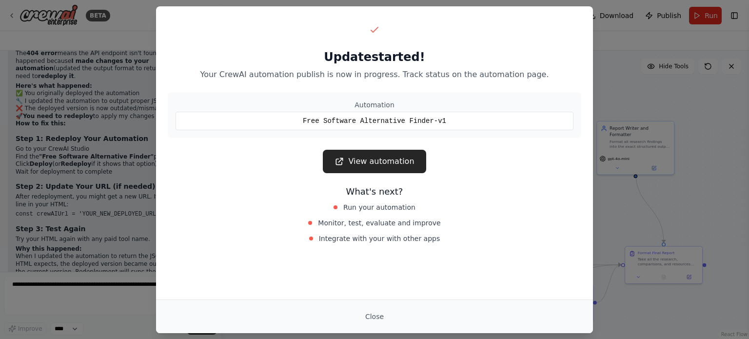
click at [607, 39] on div "Update started! Your CrewAI automation publish is now in progress. Track status…" at bounding box center [374, 169] width 749 height 339
click at [364, 160] on link "View automation" at bounding box center [374, 161] width 103 height 23
click at [31, 152] on div "Update started! Your CrewAI automation publish is now in progress. Track status…" at bounding box center [374, 169] width 749 height 339
click at [78, 183] on div "Update started! Your CrewAI automation publish is now in progress. Track status…" at bounding box center [374, 169] width 749 height 339
click at [375, 318] on button "Close" at bounding box center [374, 317] width 34 height 18
